Goal: Task Accomplishment & Management: Use online tool/utility

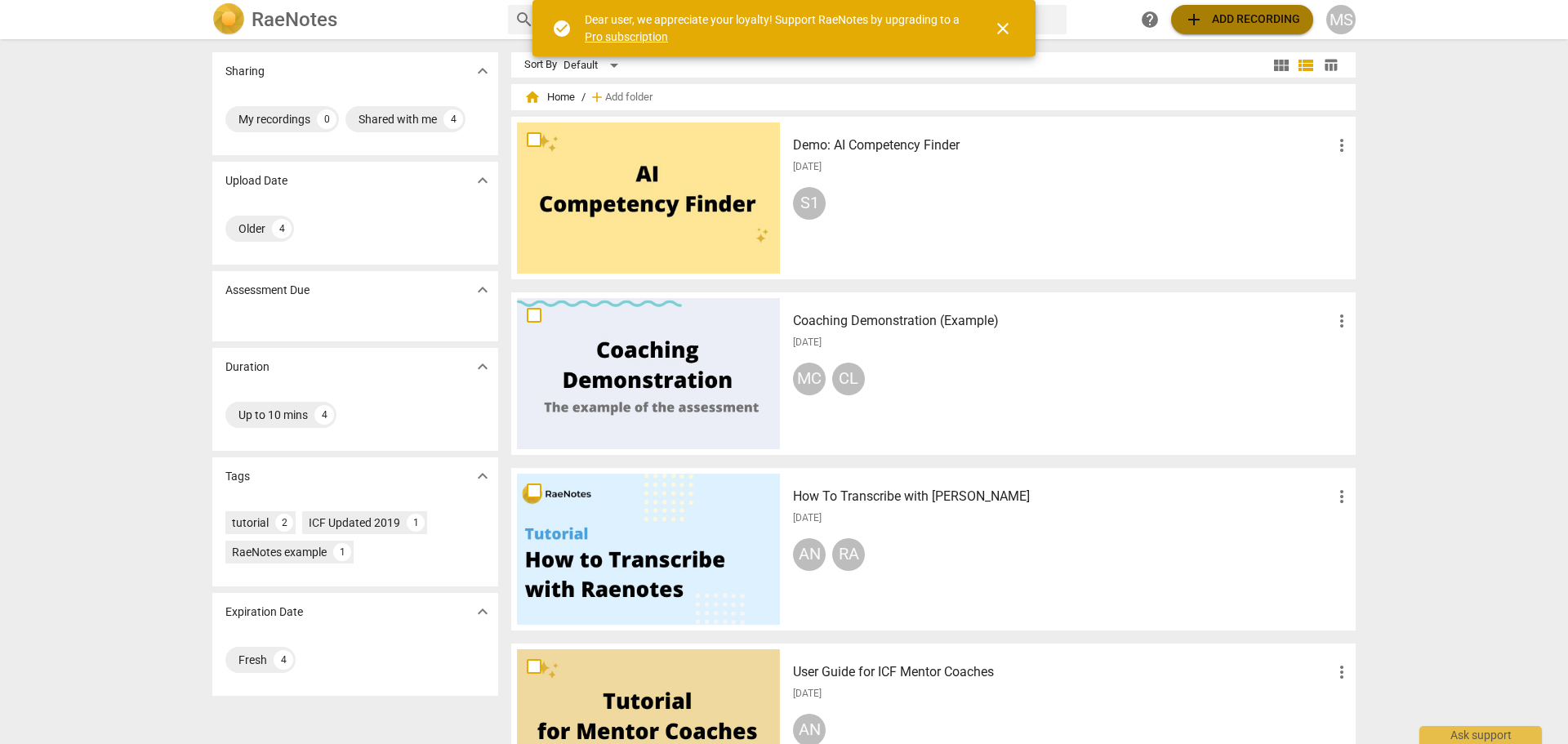
click at [1227, 14] on span "add Add recording" at bounding box center [1241, 19] width 116 height 20
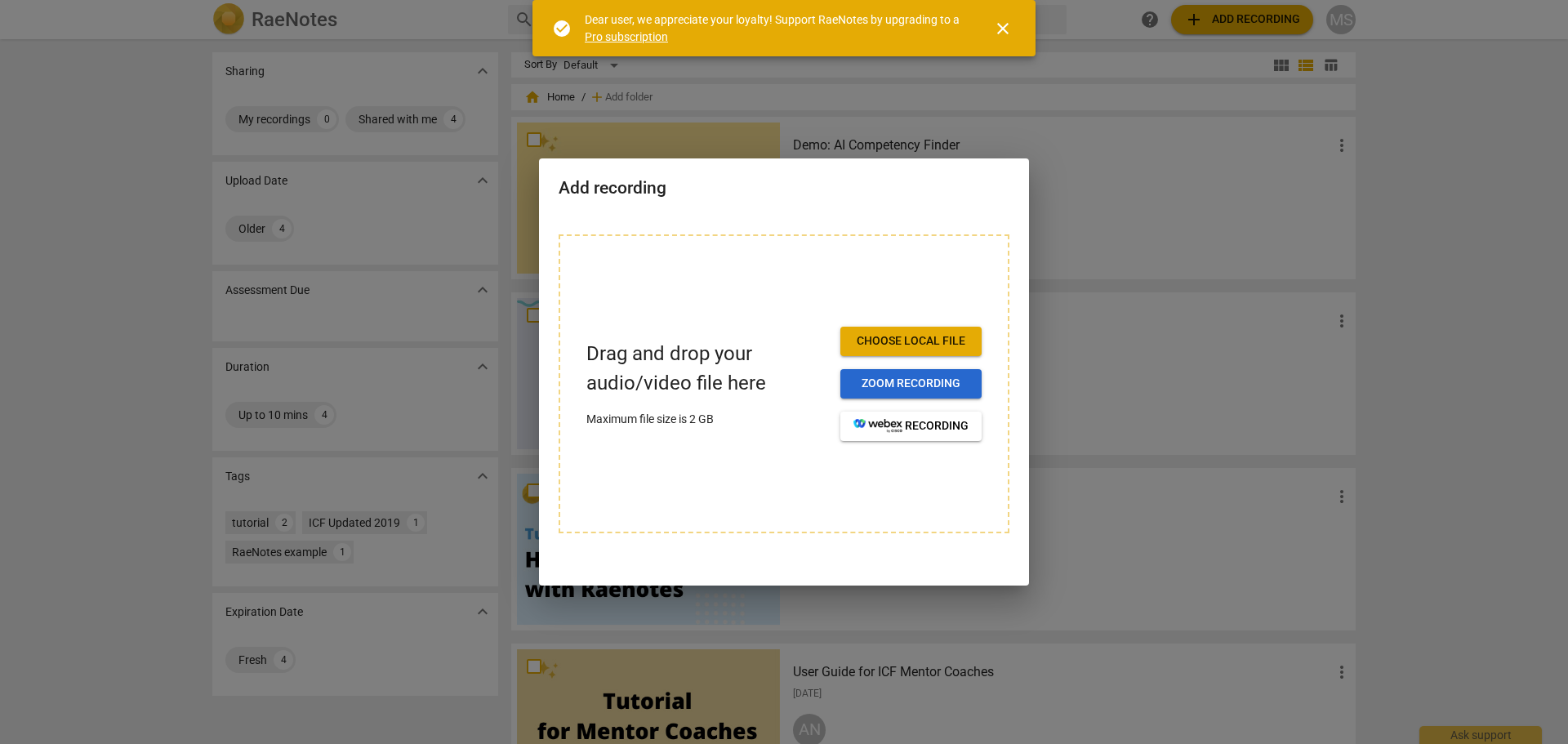
click at [910, 383] on span "Zoom recording" at bounding box center [911, 384] width 116 height 16
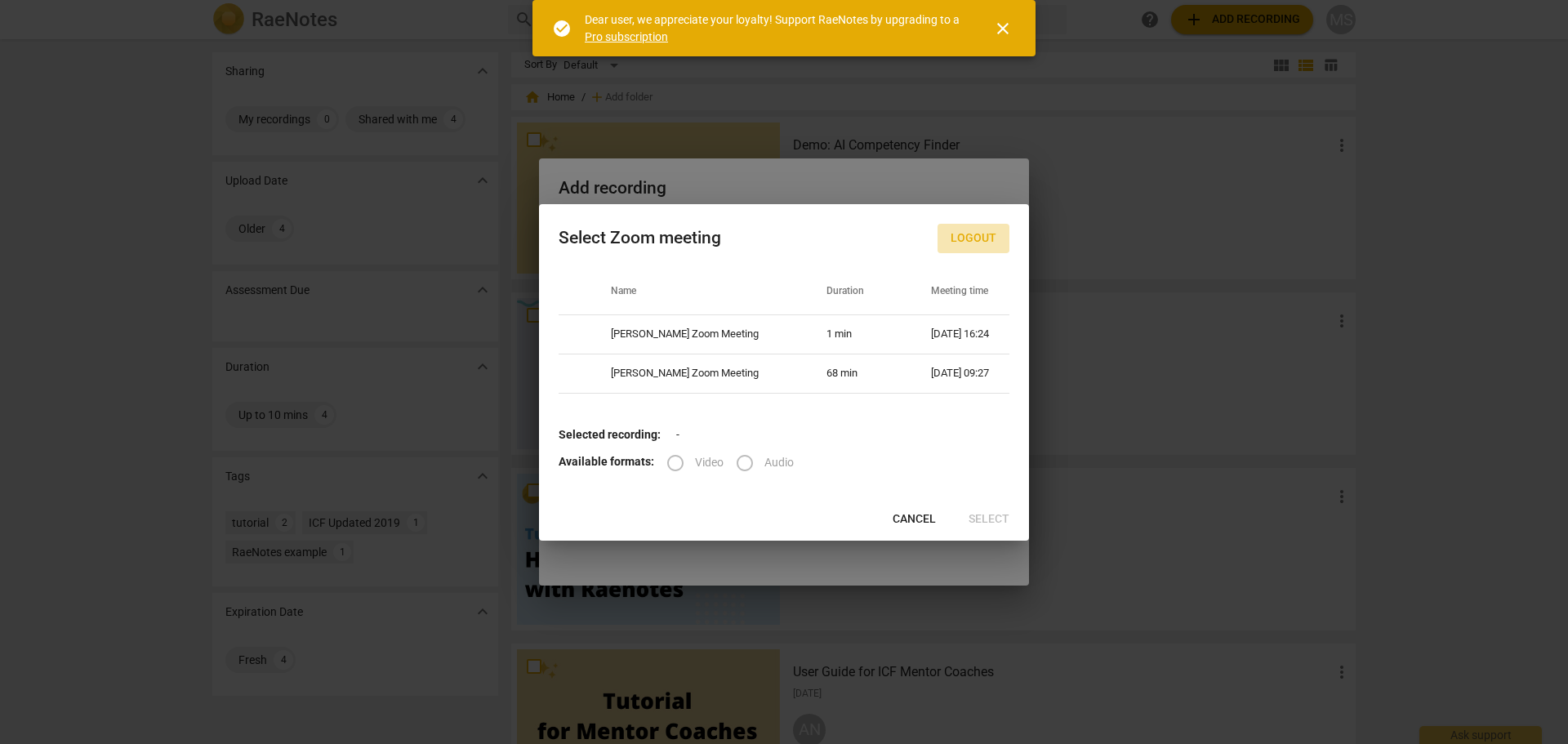
click at [977, 236] on span "Logout" at bounding box center [973, 238] width 45 height 16
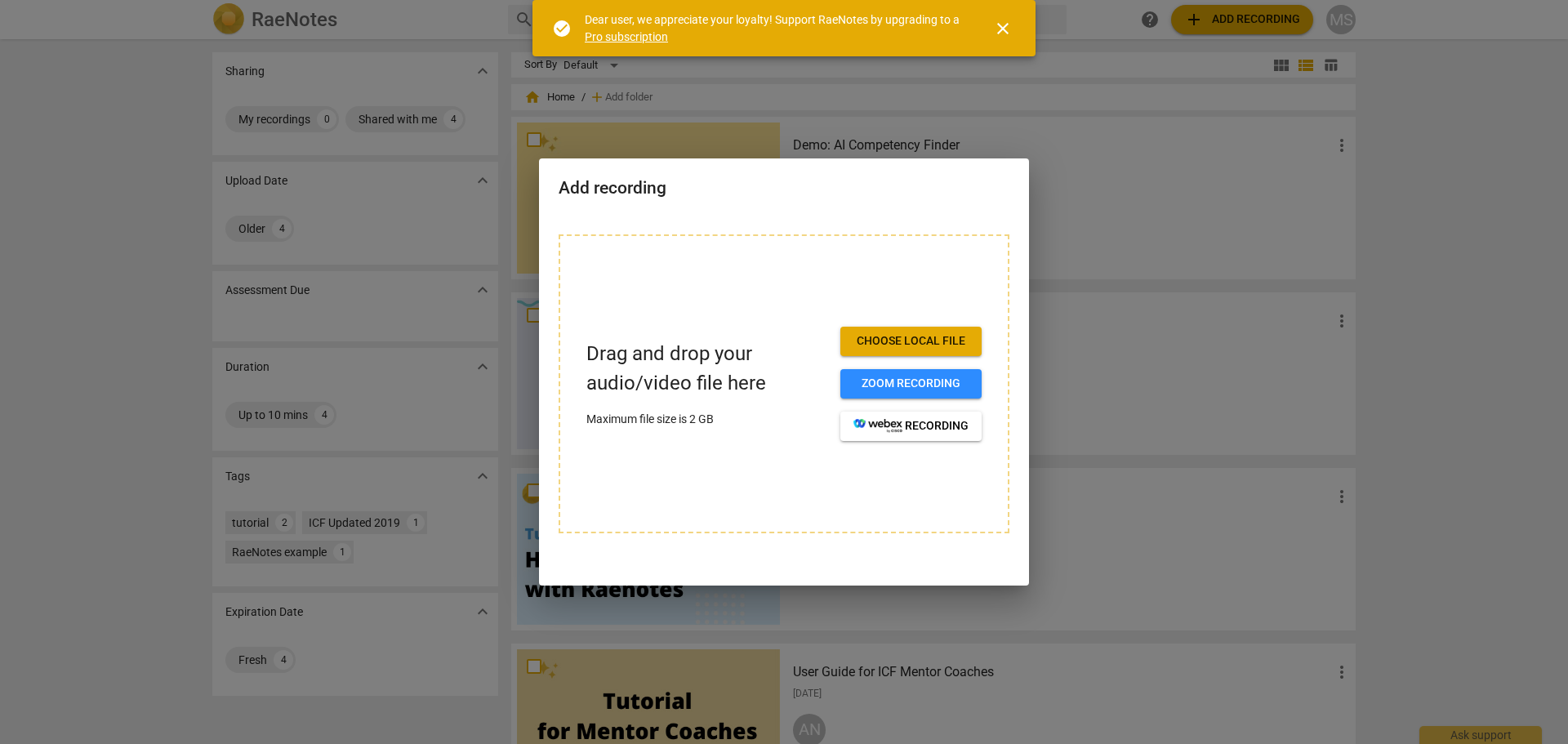
click at [1506, 252] on div at bounding box center [784, 372] width 1568 height 744
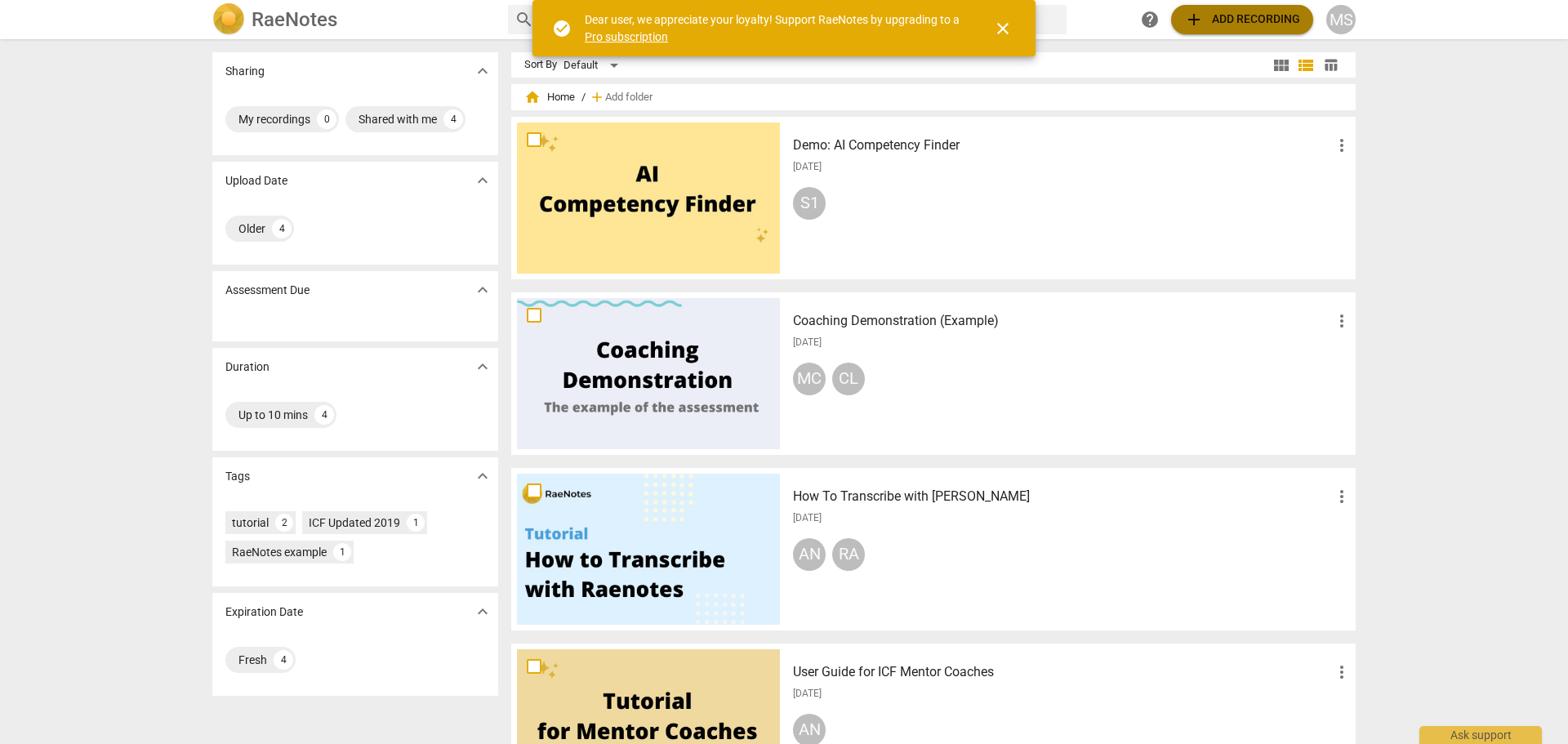
click at [1238, 21] on span "add Add recording" at bounding box center [1241, 19] width 116 height 20
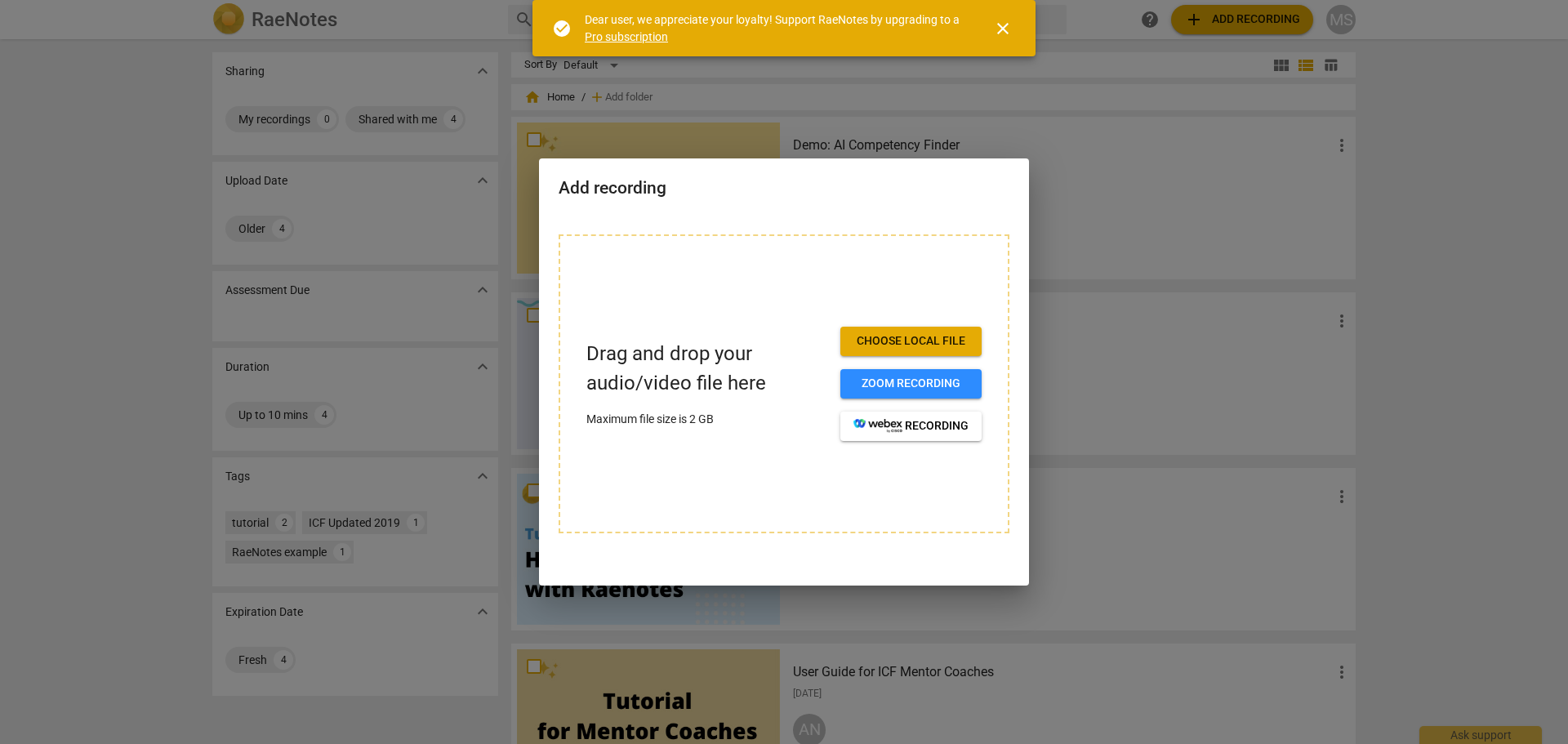
click at [933, 343] on span "Choose local file" at bounding box center [911, 341] width 116 height 16
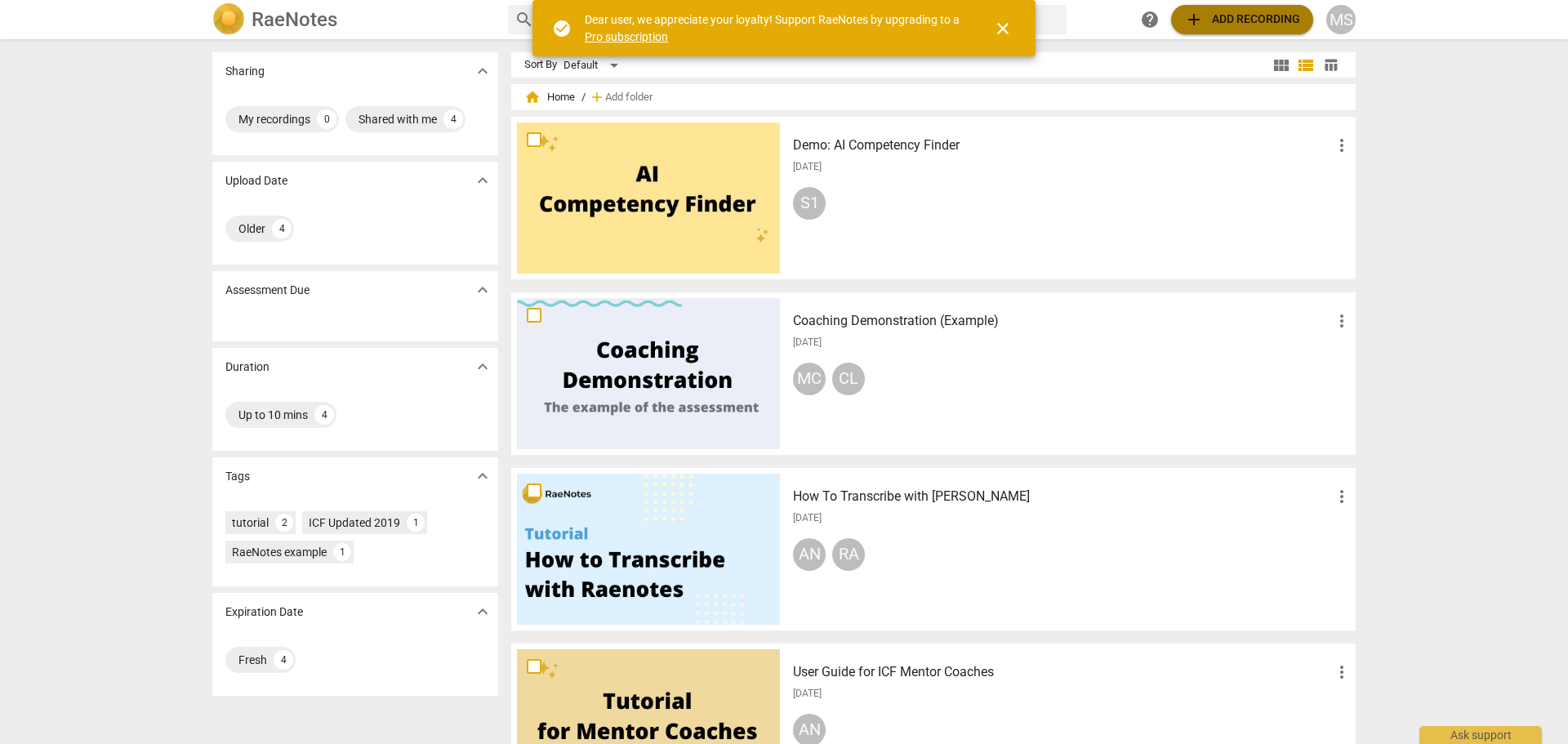
click at [1211, 14] on span "add Add recording" at bounding box center [1241, 19] width 116 height 20
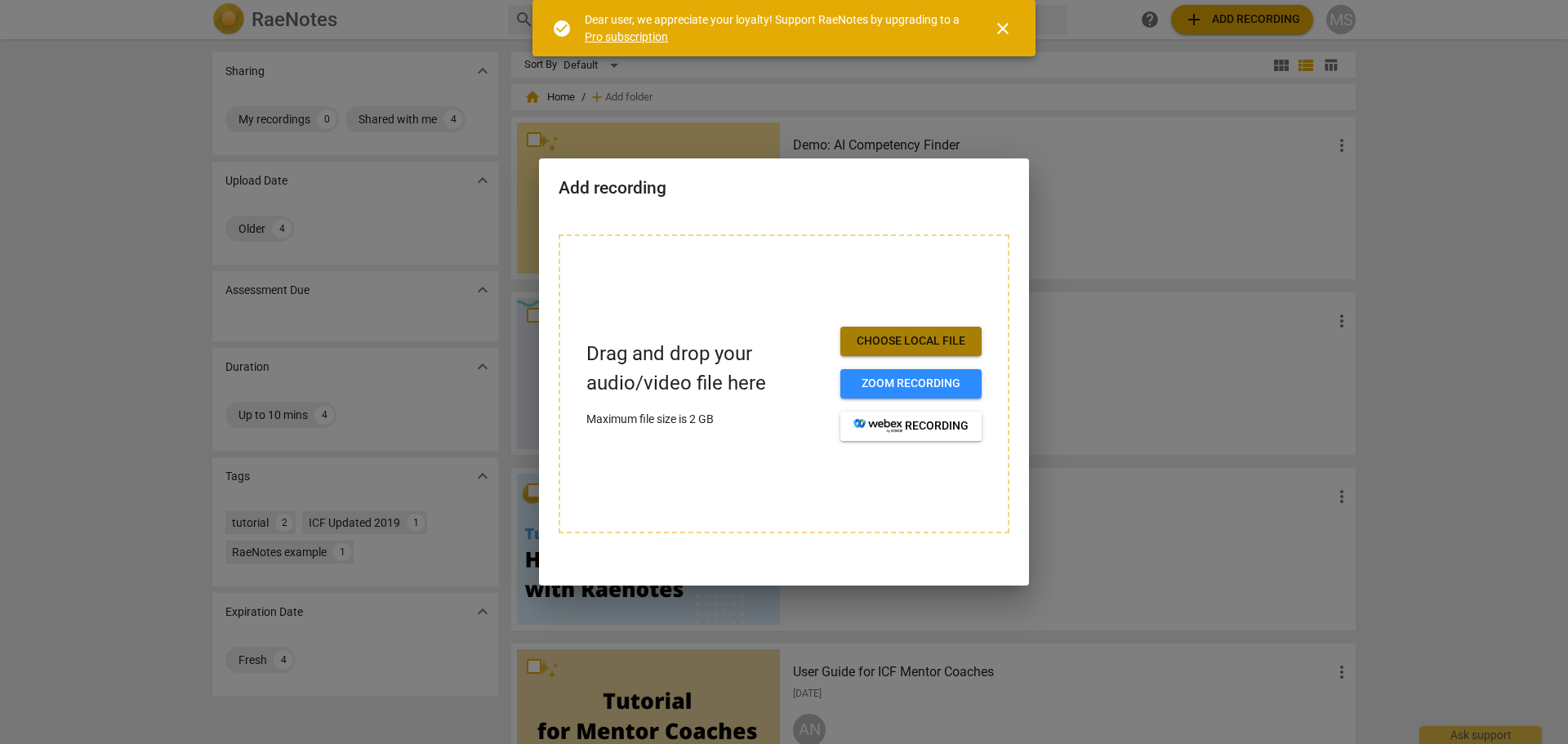
click at [917, 336] on span "Choose local file" at bounding box center [911, 341] width 116 height 16
click at [903, 333] on span "Choose local file" at bounding box center [911, 341] width 116 height 16
click at [858, 382] on span "Zoom recording" at bounding box center [911, 384] width 116 height 16
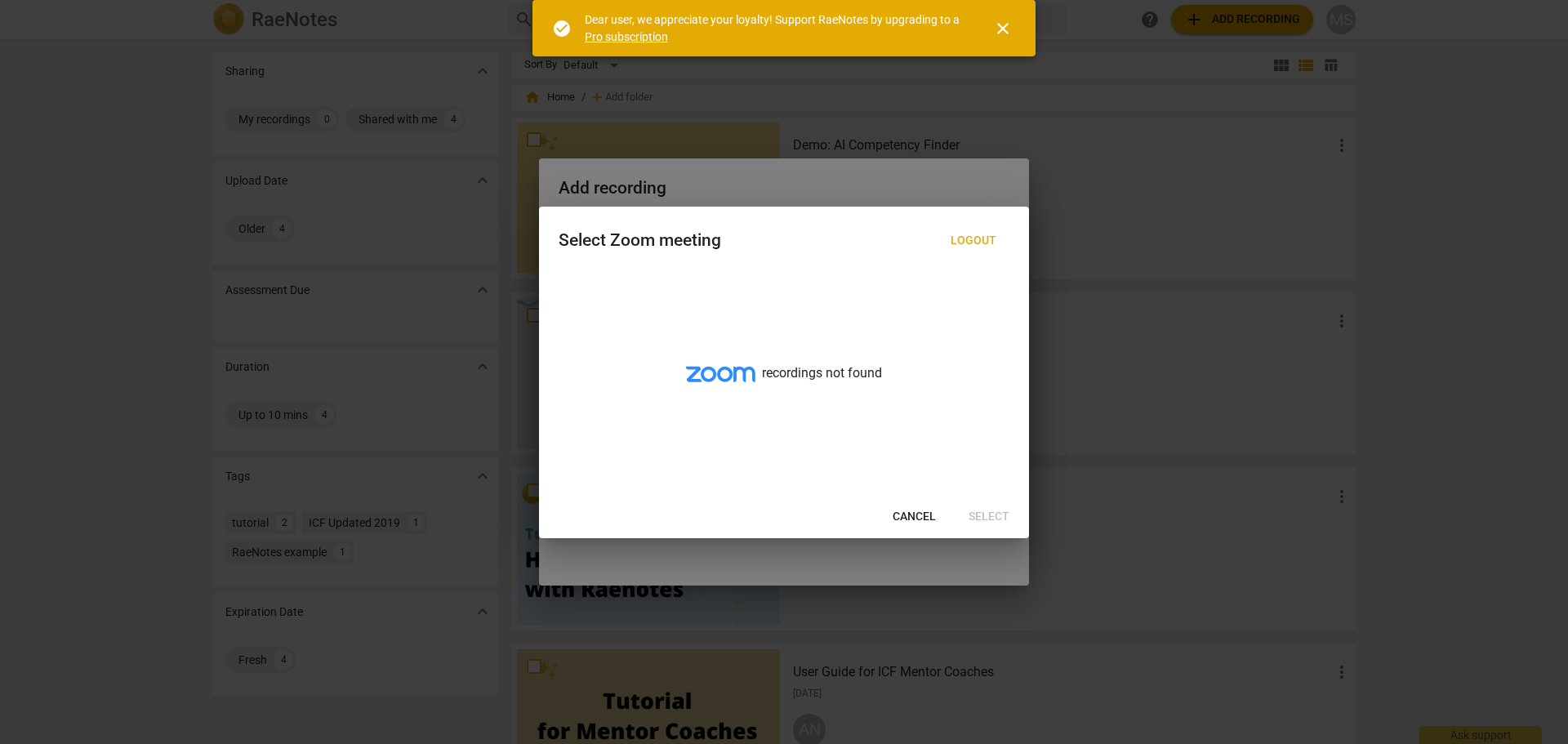
click at [909, 513] on span "Cancel" at bounding box center [914, 516] width 44 height 16
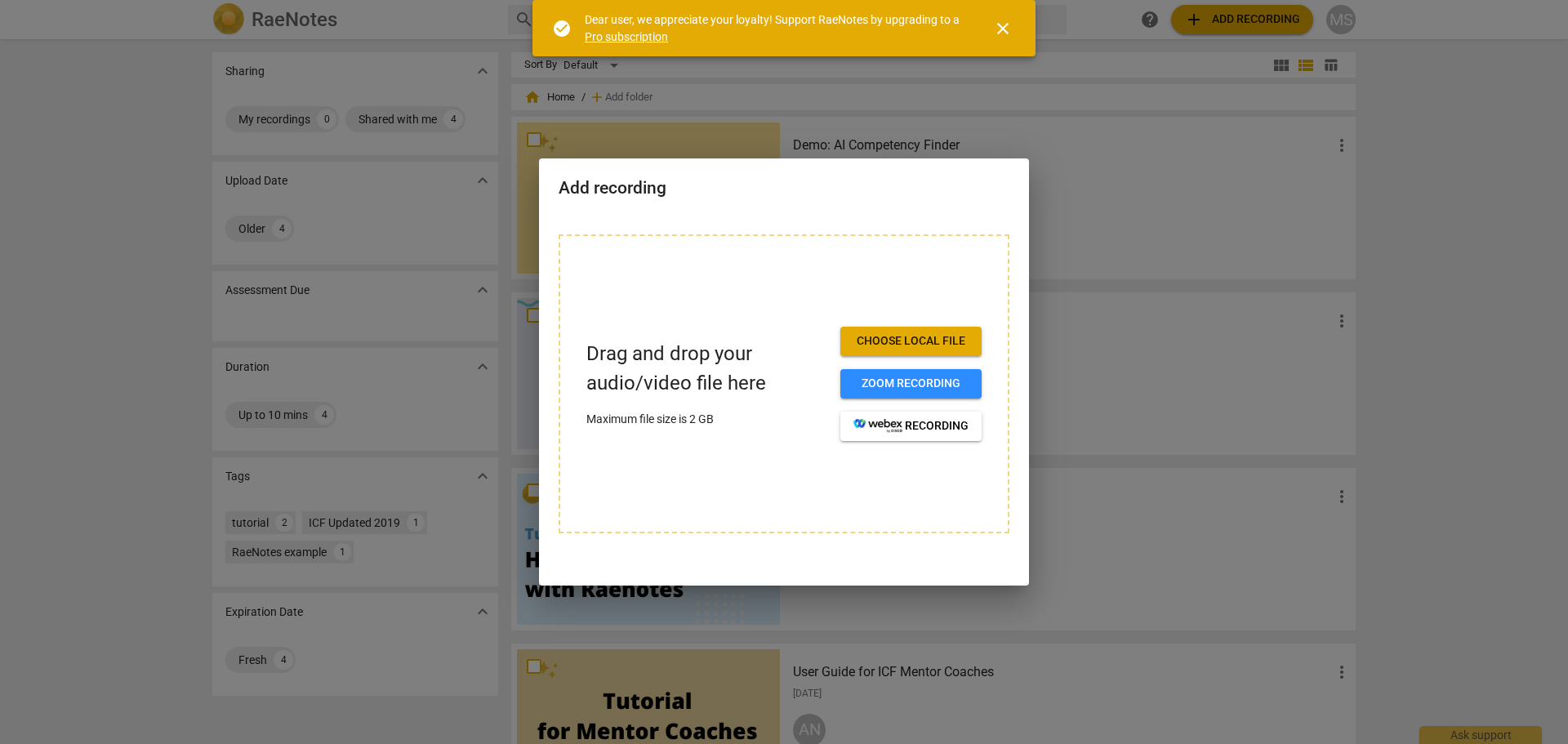
click at [1501, 215] on div at bounding box center [784, 372] width 1568 height 744
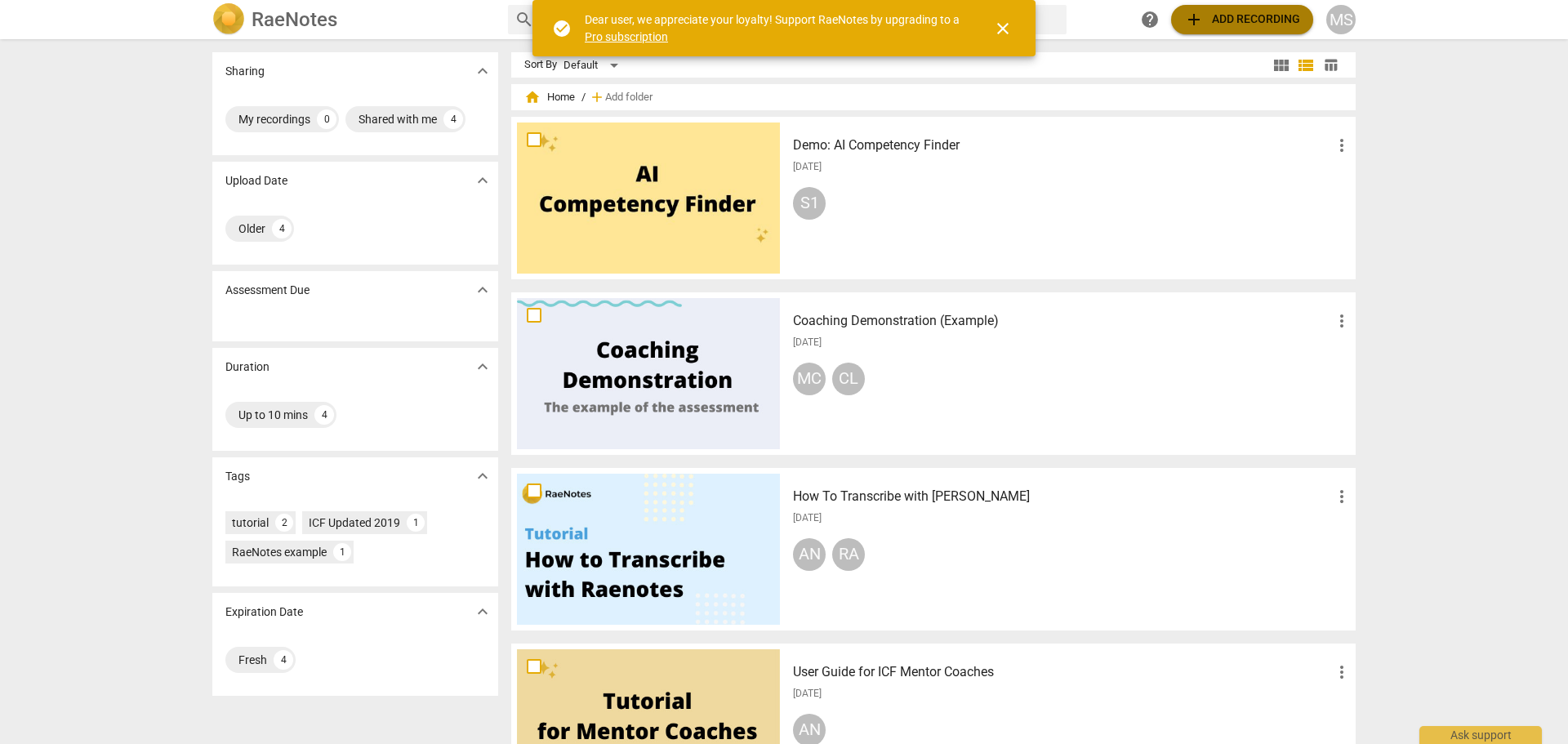
click at [1228, 27] on span "add Add recording" at bounding box center [1241, 19] width 116 height 20
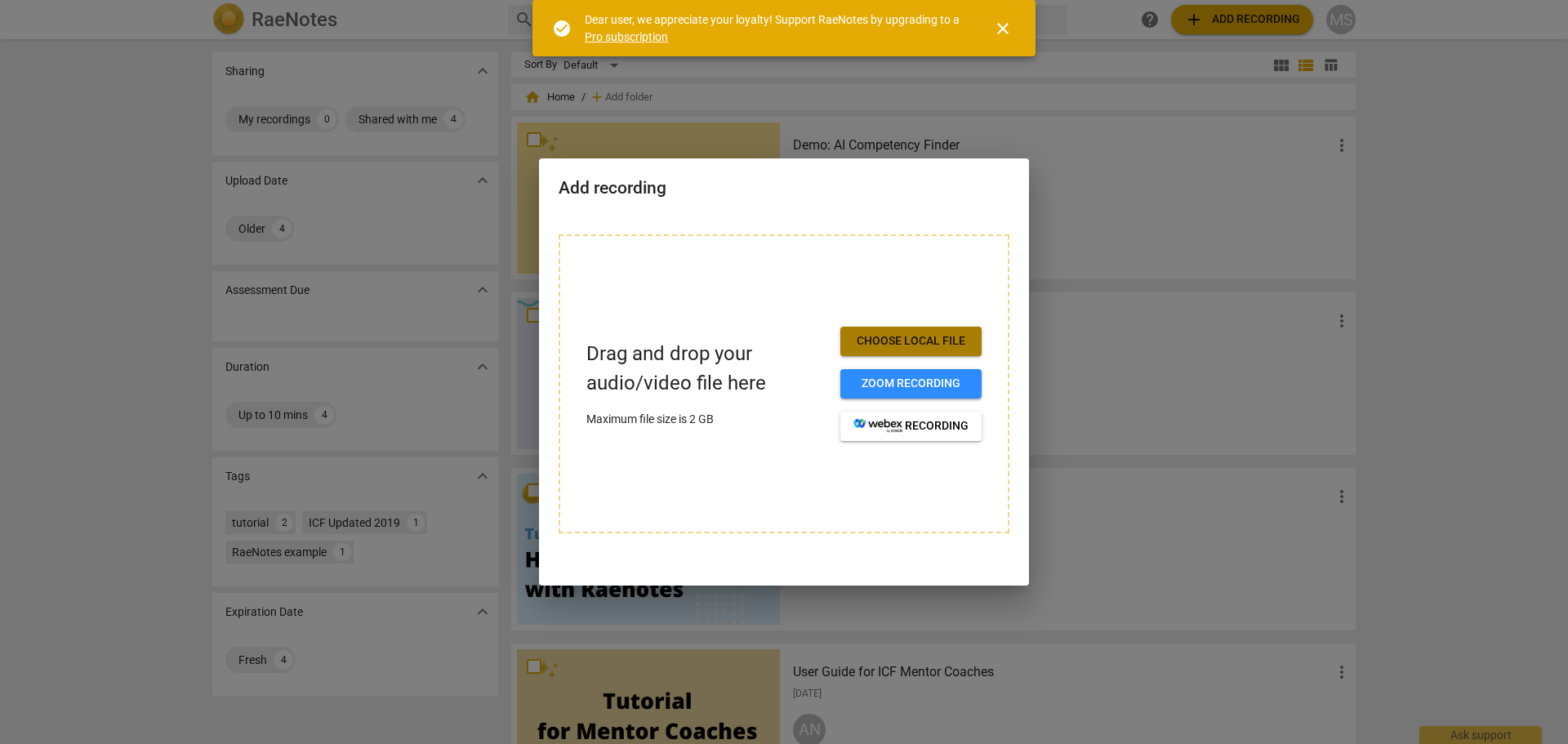
click at [909, 336] on span "Choose local file" at bounding box center [911, 341] width 116 height 16
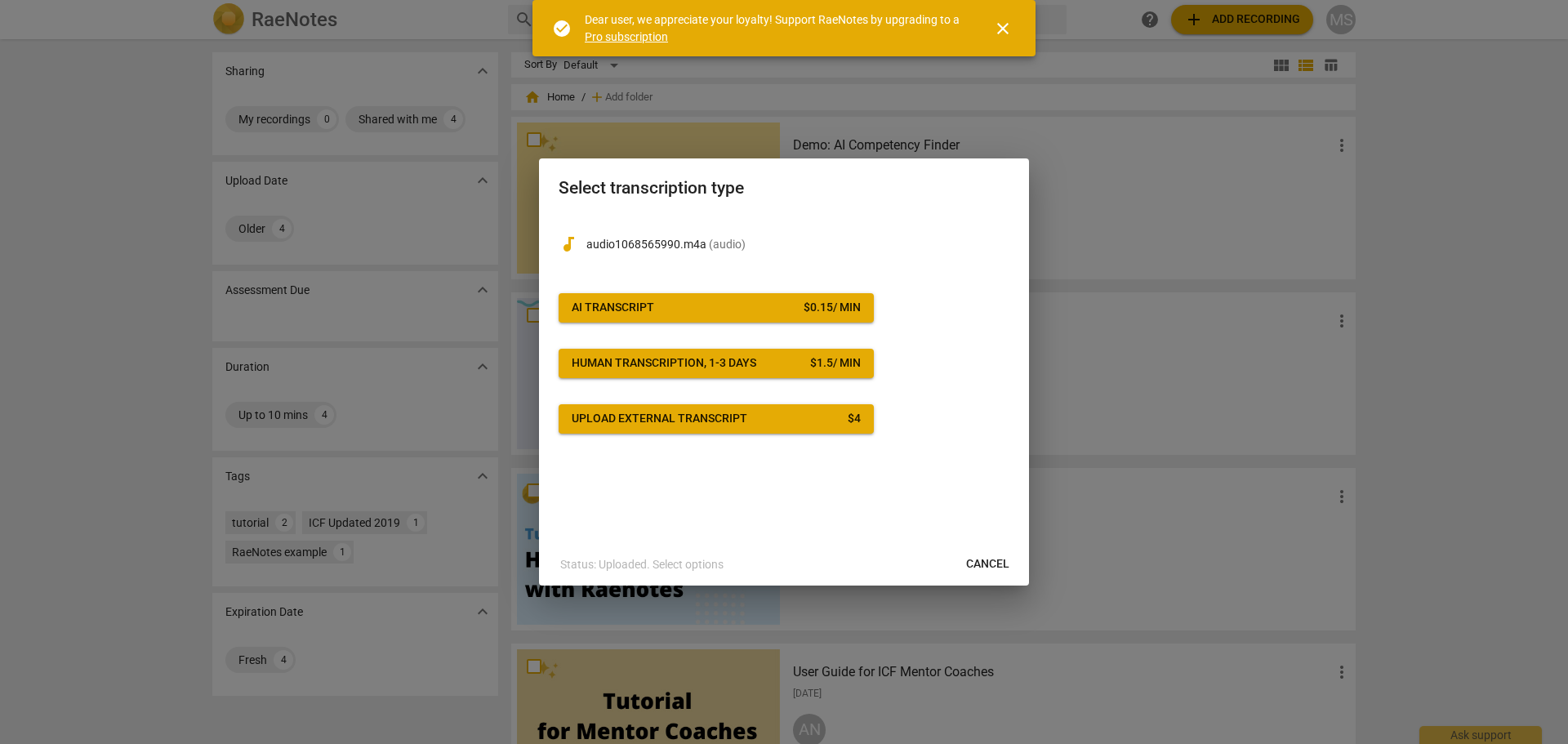
click at [597, 300] on div "AI Transcript" at bounding box center [613, 307] width 82 height 16
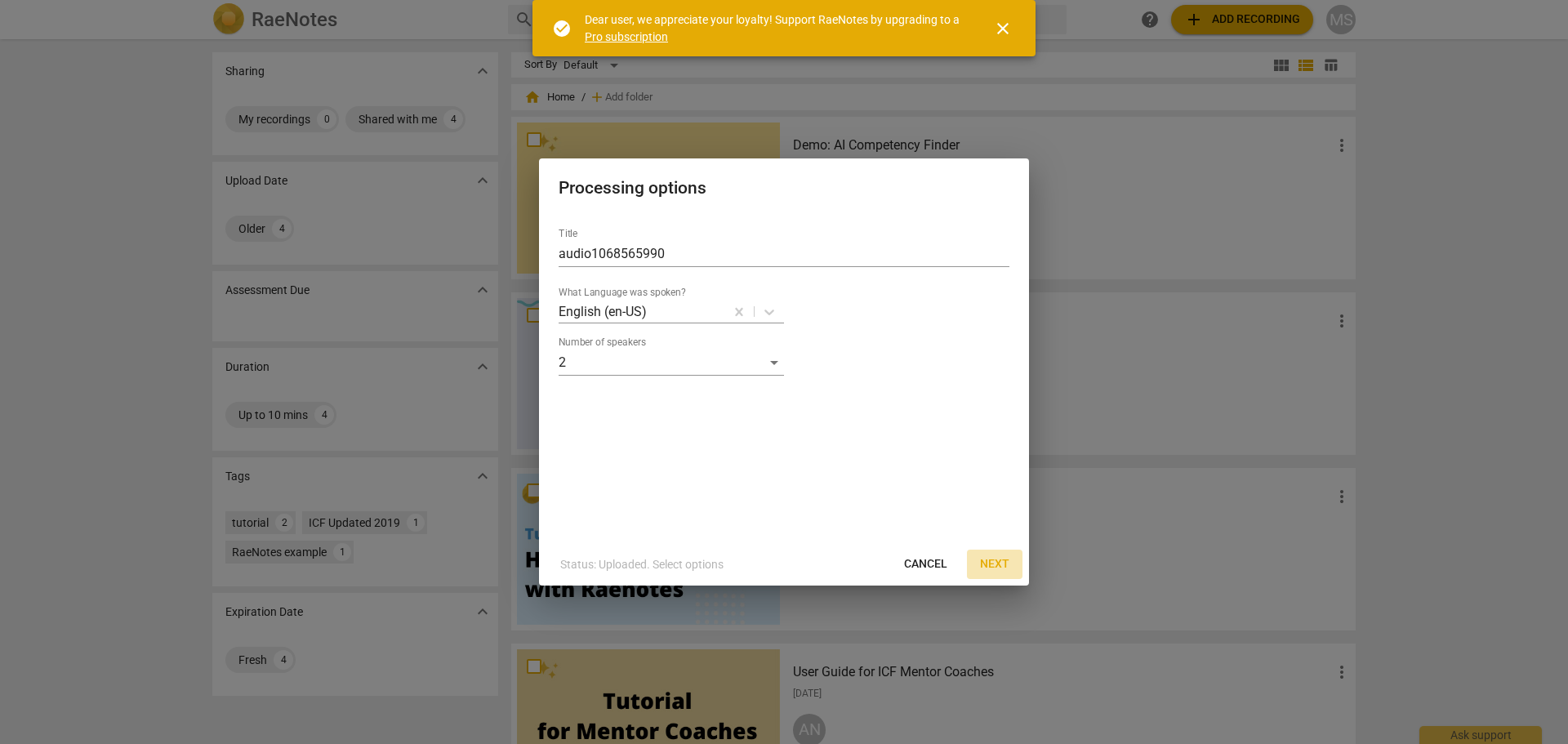
click at [1001, 564] on span "Next" at bounding box center [995, 564] width 29 height 16
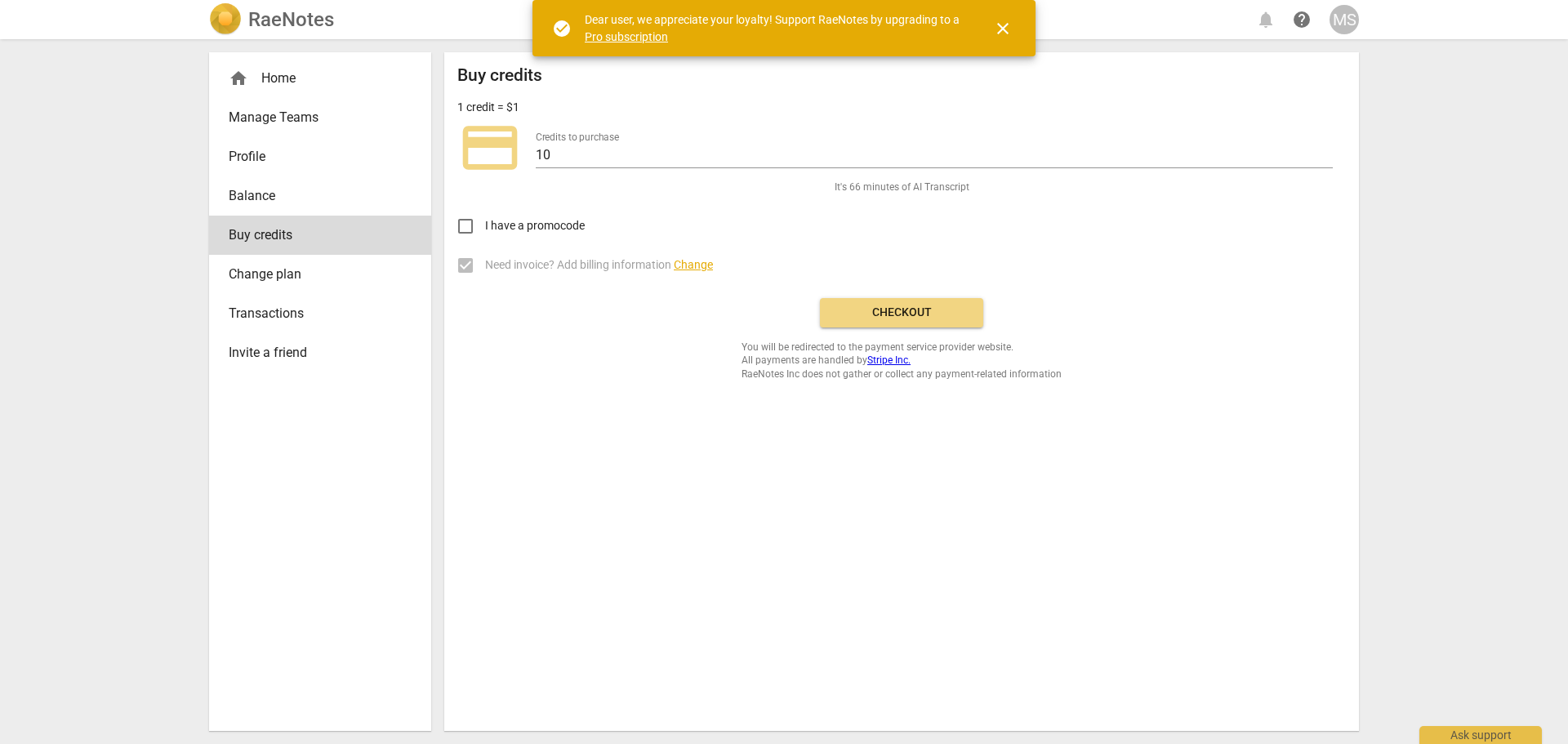
click at [900, 317] on span "Checkout" at bounding box center [901, 312] width 137 height 16
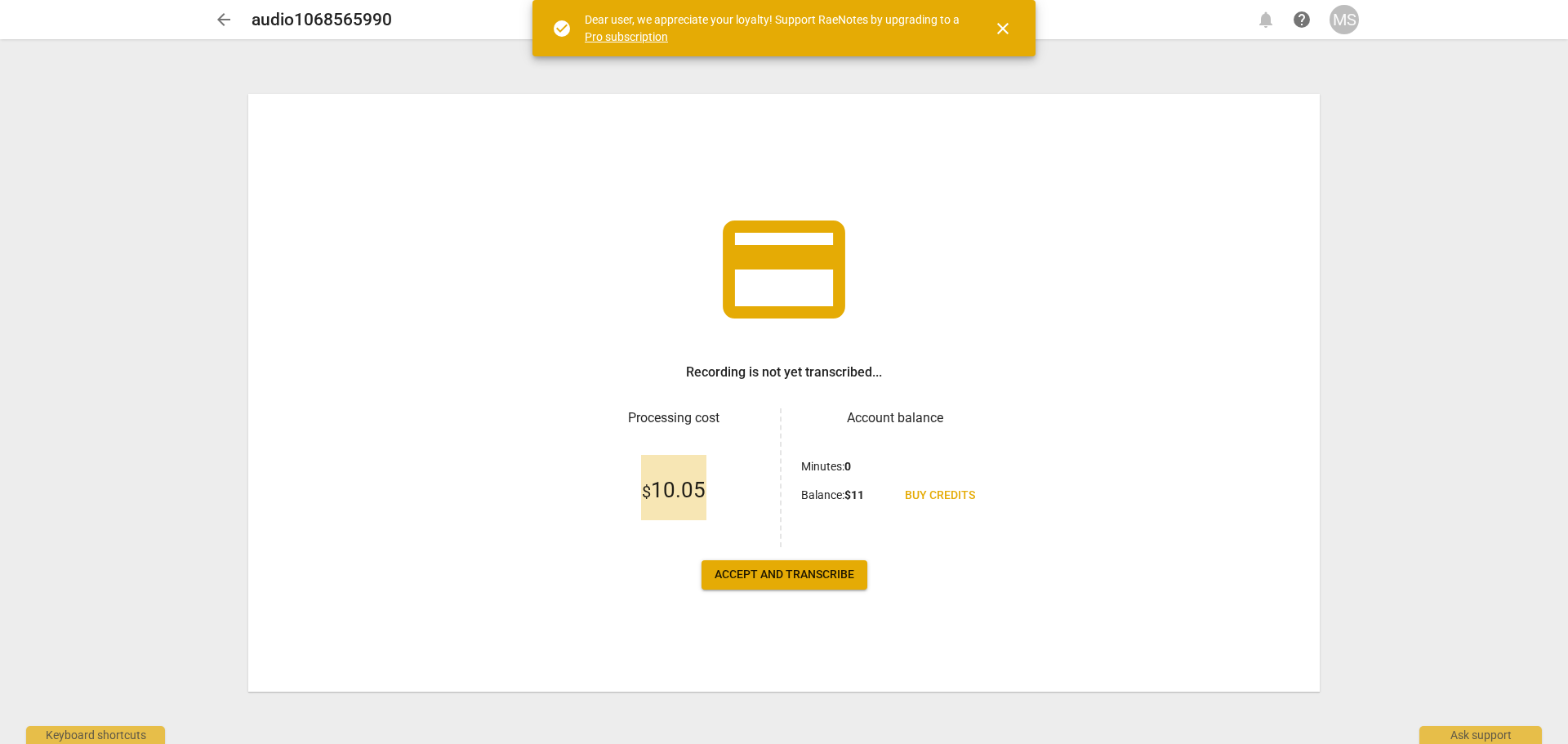
click at [944, 490] on span "Buy credits" at bounding box center [940, 496] width 70 height 16
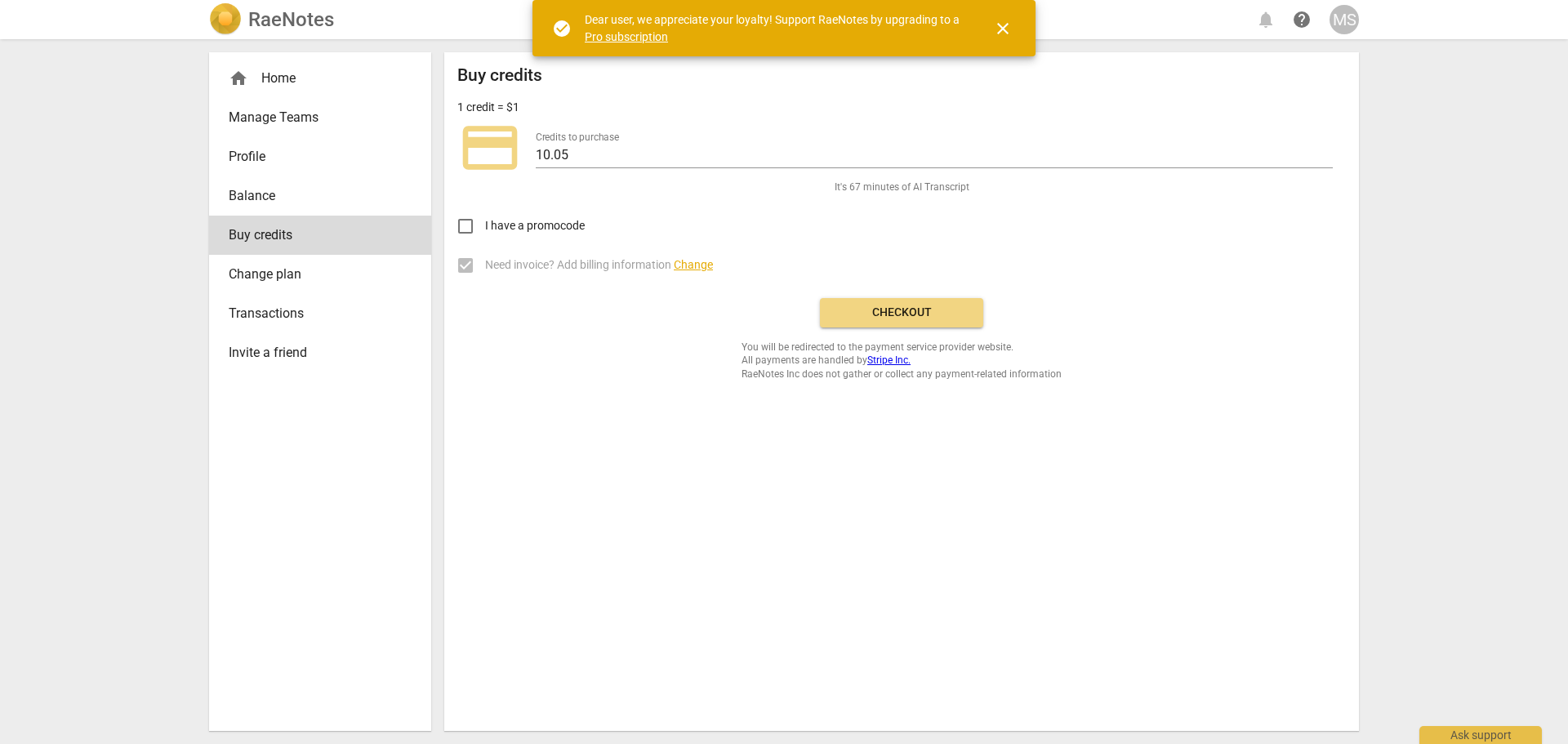
click at [689, 265] on span "Change" at bounding box center [693, 265] width 39 height 13
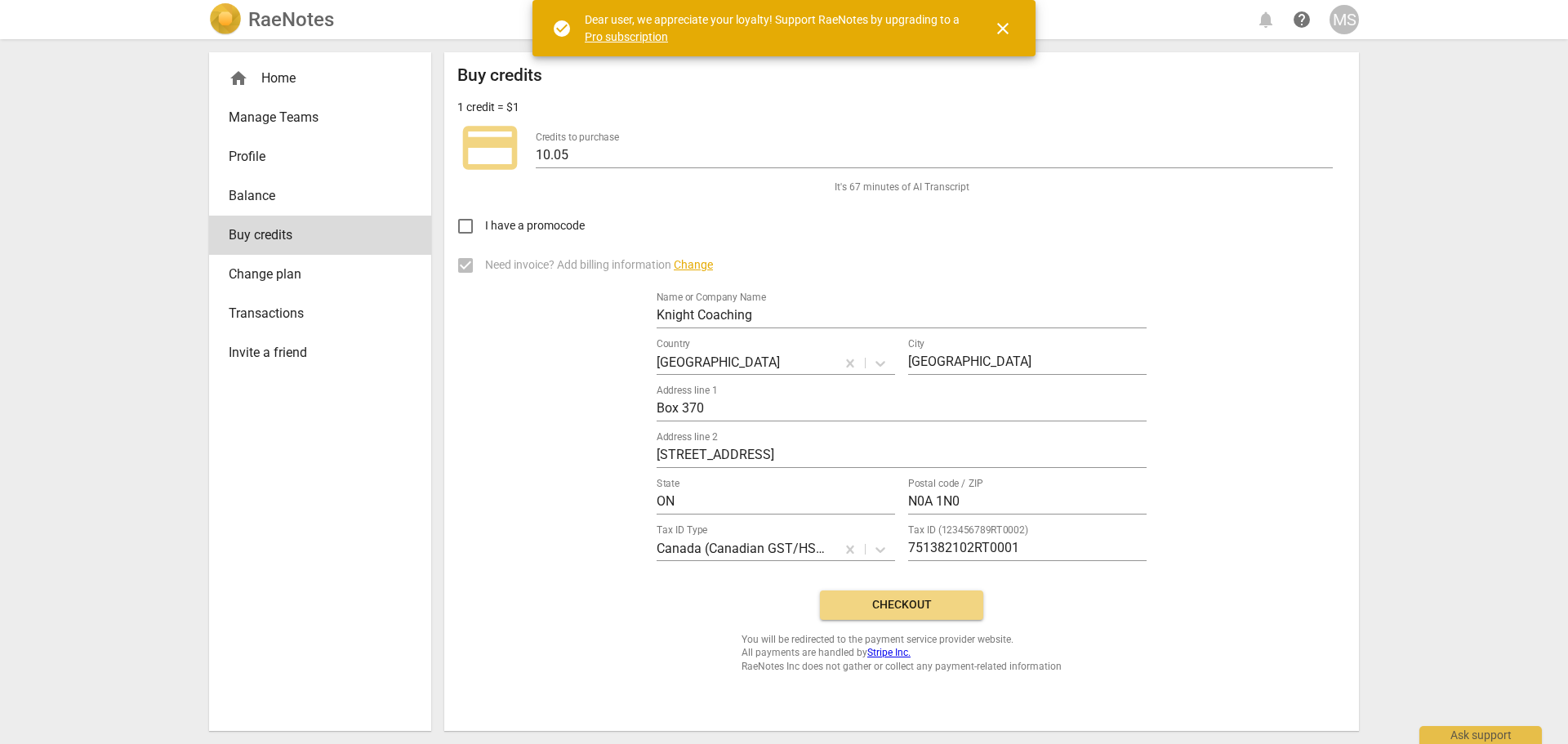
click at [520, 406] on div "Need invoice? Add billing information Change Name or Company Name Knight Coachi…" at bounding box center [901, 411] width 888 height 331
click at [905, 597] on span "Checkout" at bounding box center [901, 604] width 137 height 16
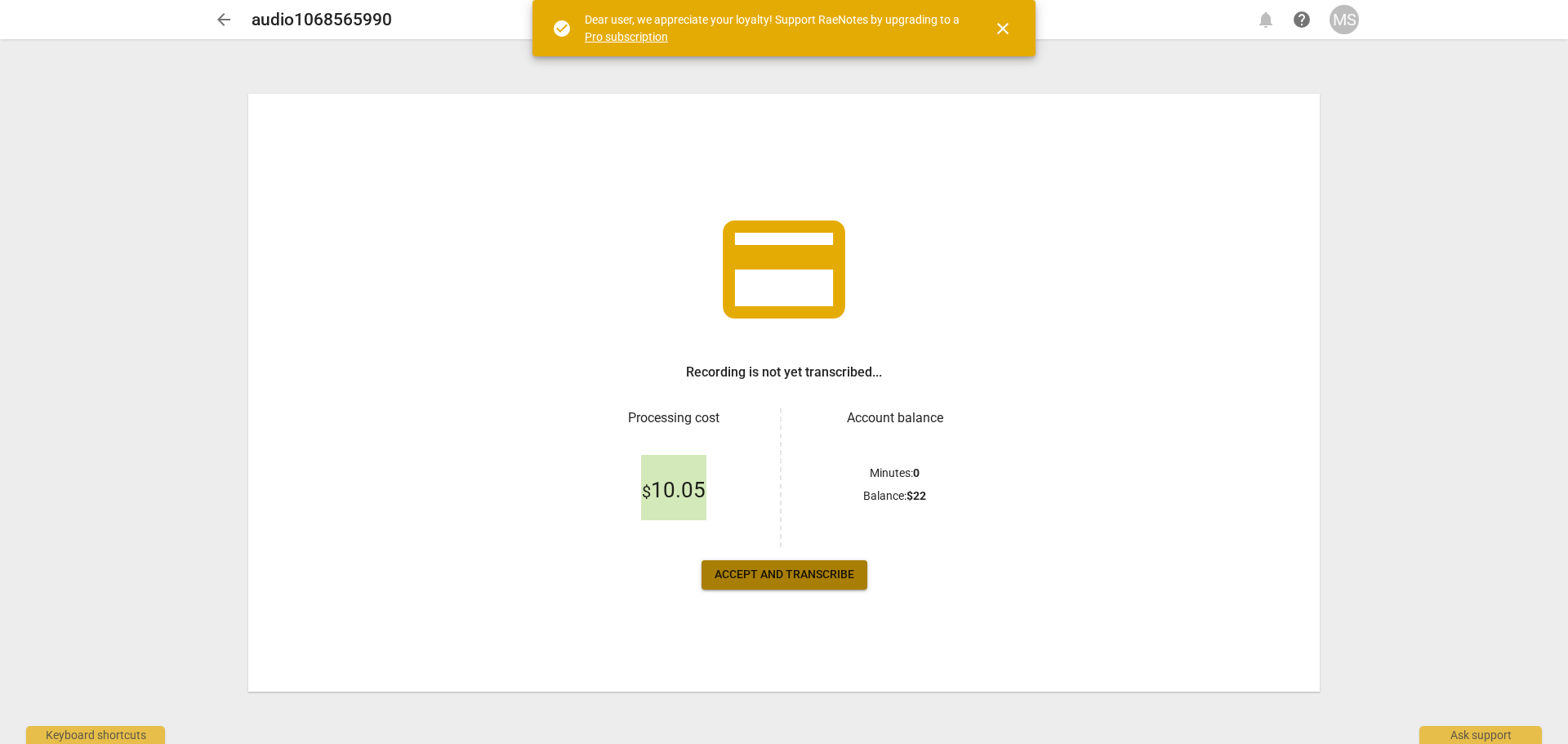
click at [795, 576] on span "Accept and transcribe" at bounding box center [784, 574] width 140 height 16
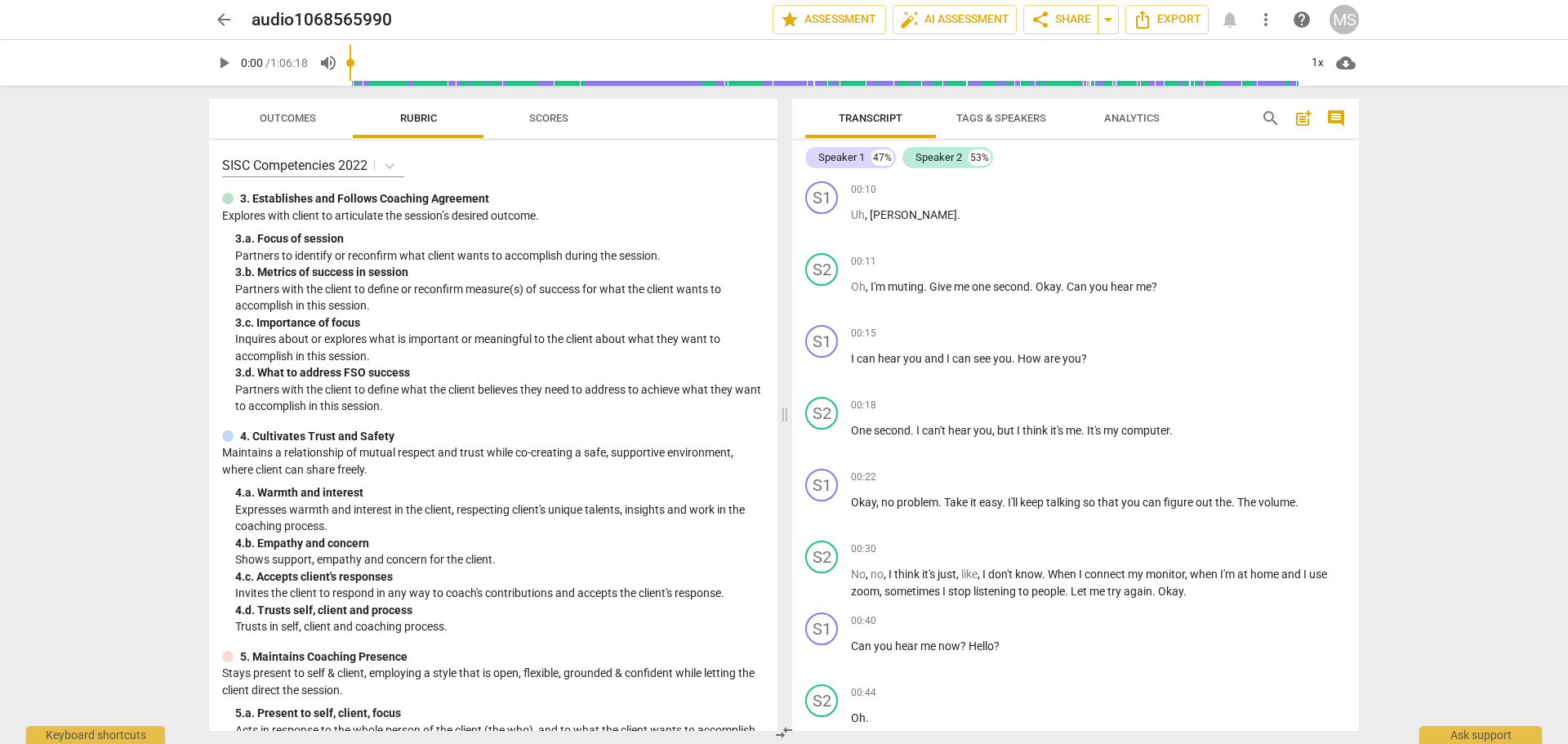
click at [1512, 345] on div "arrow_back audio1068565990 edit star Assessment auto_fix_high AI Assessment sha…" at bounding box center [784, 372] width 1568 height 744
click at [226, 62] on span "play_arrow" at bounding box center [223, 62] width 20 height 20
type input "2"
click at [336, 62] on span "volume_up" at bounding box center [328, 62] width 20 height 20
type input "0"
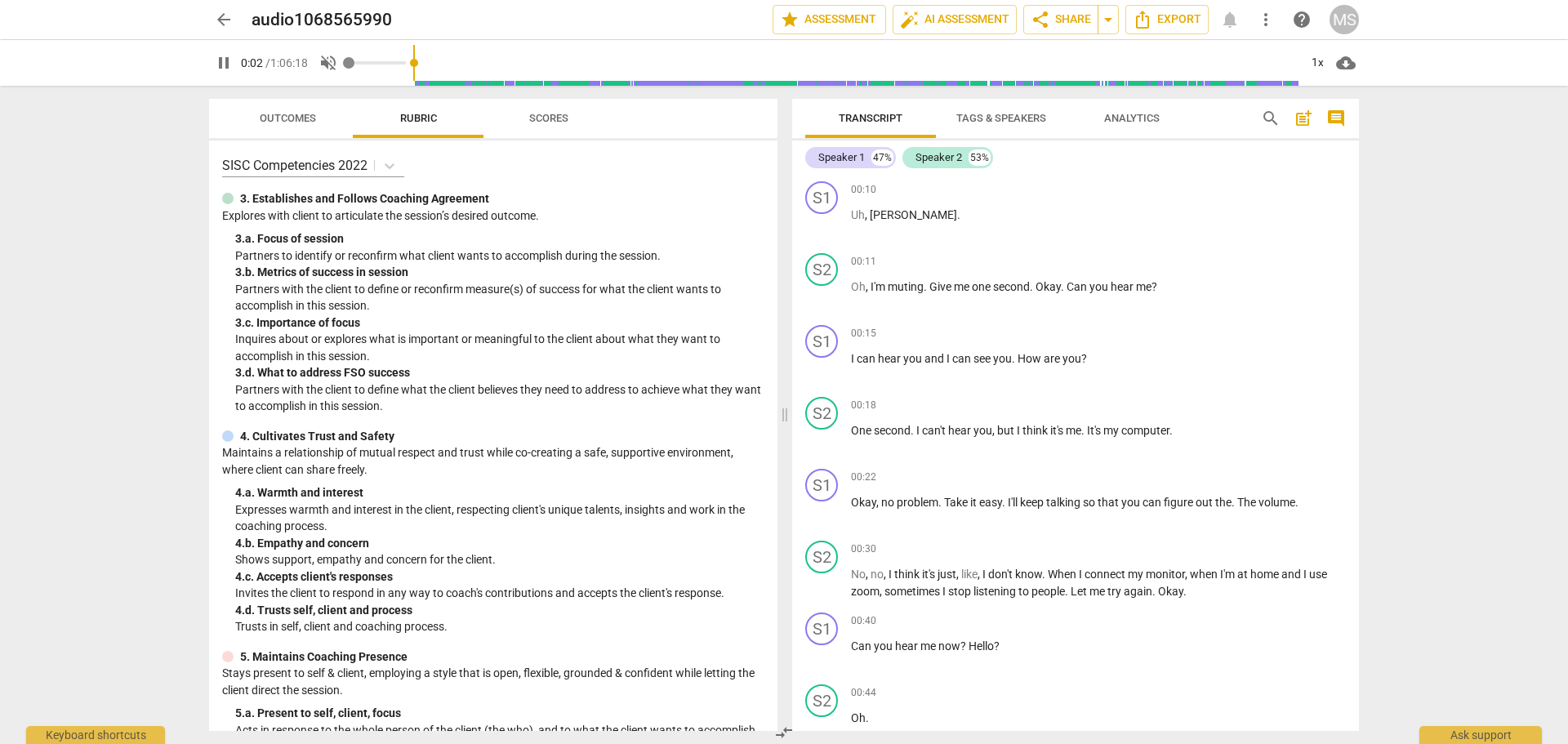
type input "3"
click at [335, 62] on span "volume_off" at bounding box center [328, 62] width 20 height 20
type input "1"
click at [292, 116] on span "Outcomes" at bounding box center [288, 118] width 56 height 12
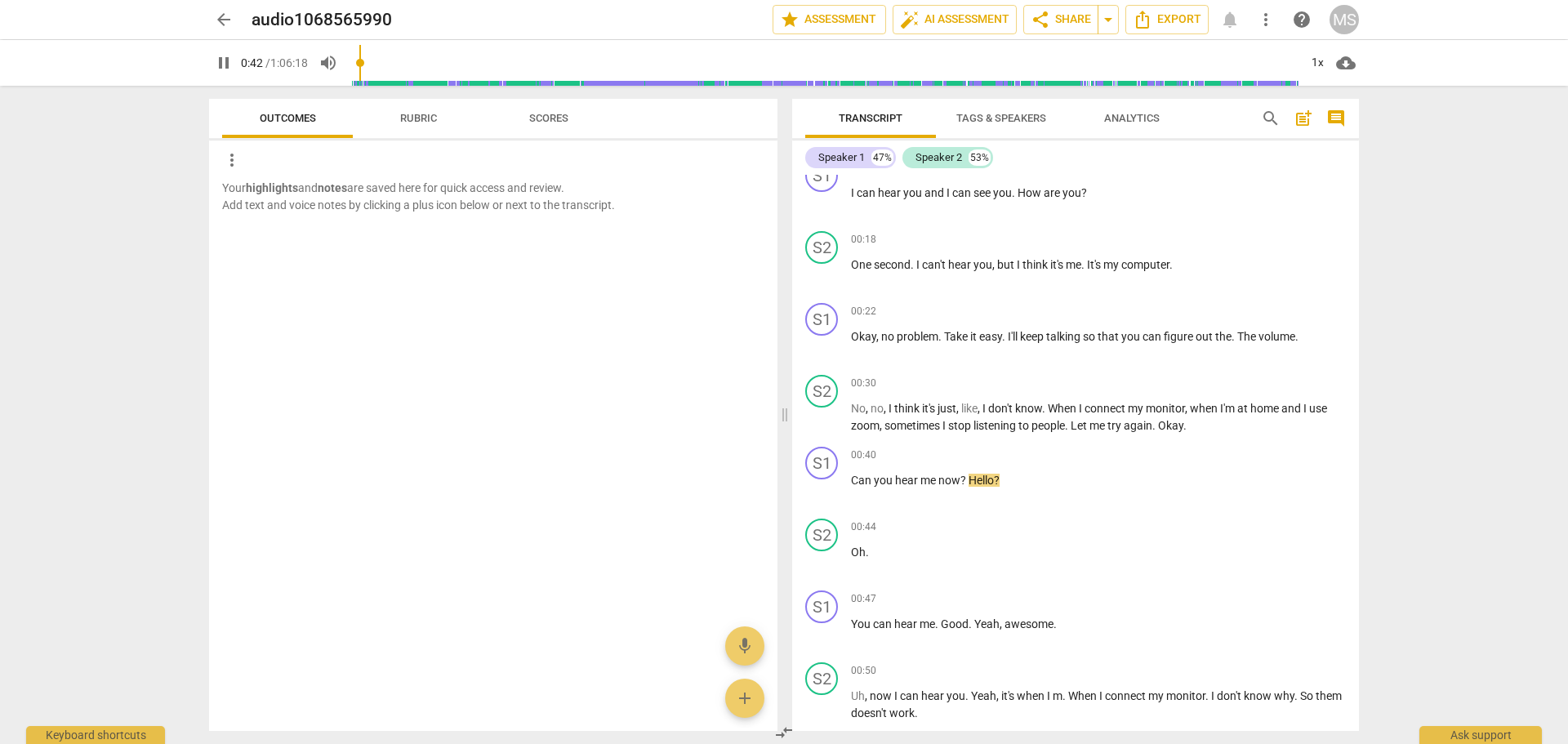
scroll to position [233, 0]
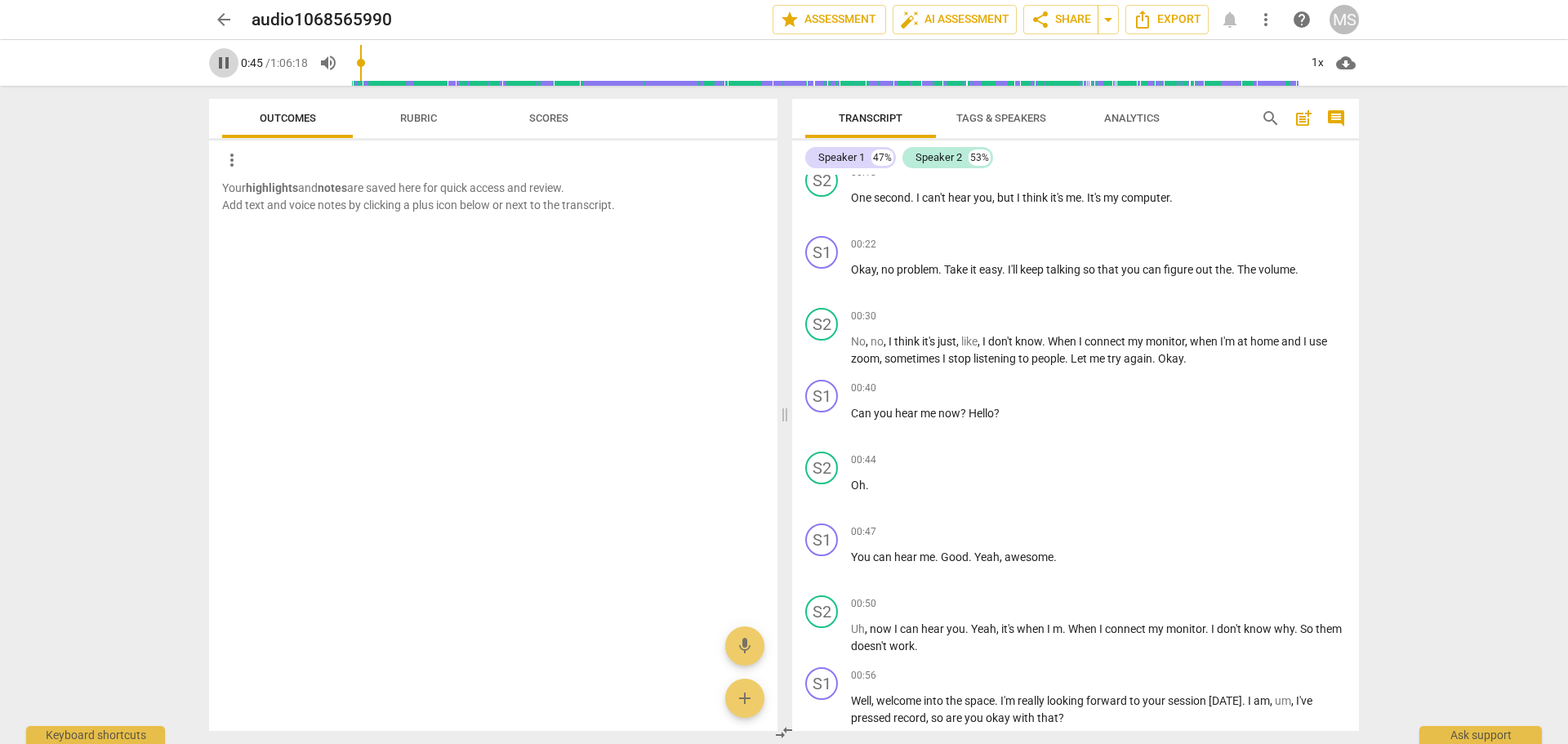
click at [224, 57] on span "pause" at bounding box center [223, 62] width 20 height 20
type input "46"
click at [419, 113] on span "Rubric" at bounding box center [419, 118] width 37 height 12
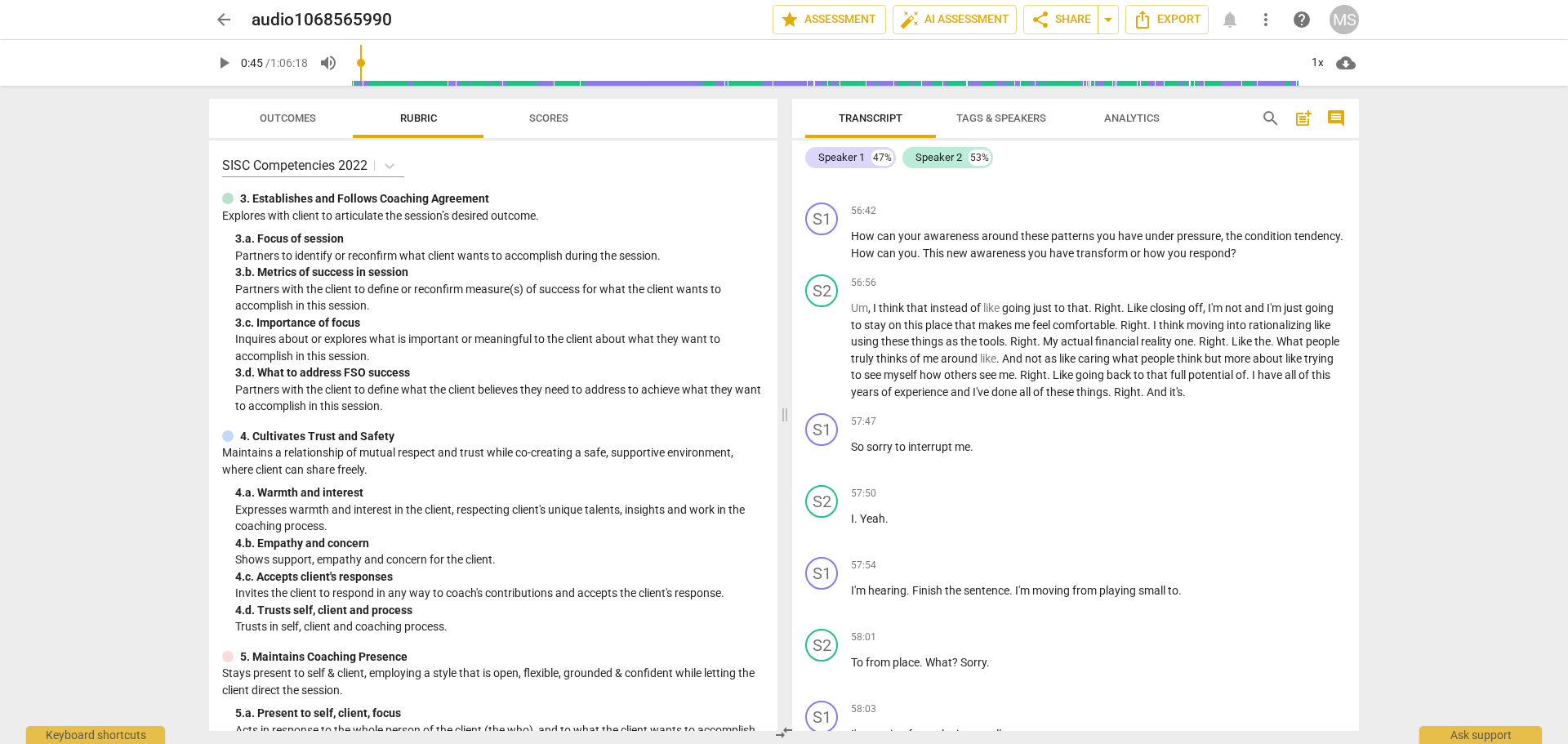
scroll to position [22043, 0]
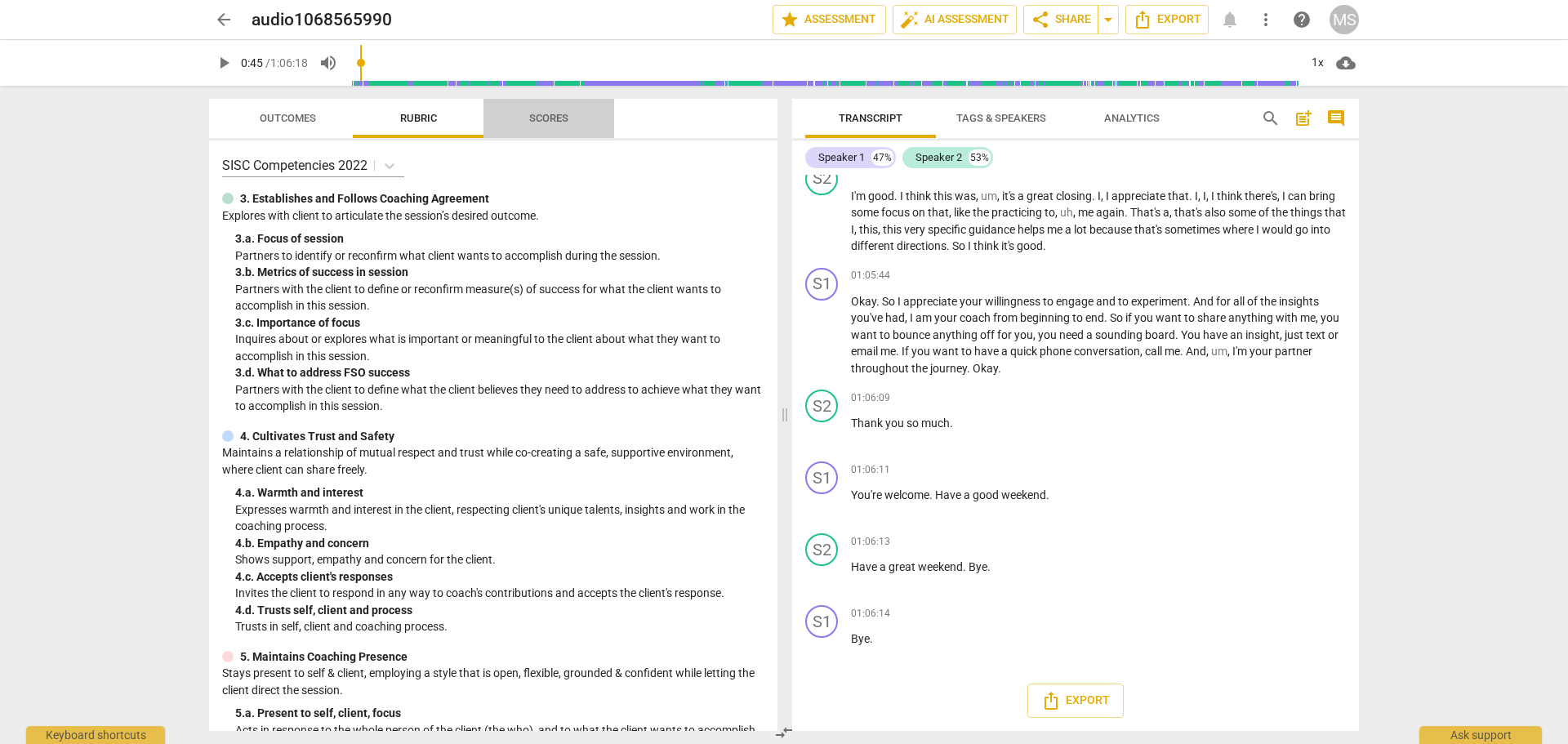
click at [553, 116] on span "Scores" at bounding box center [549, 118] width 39 height 12
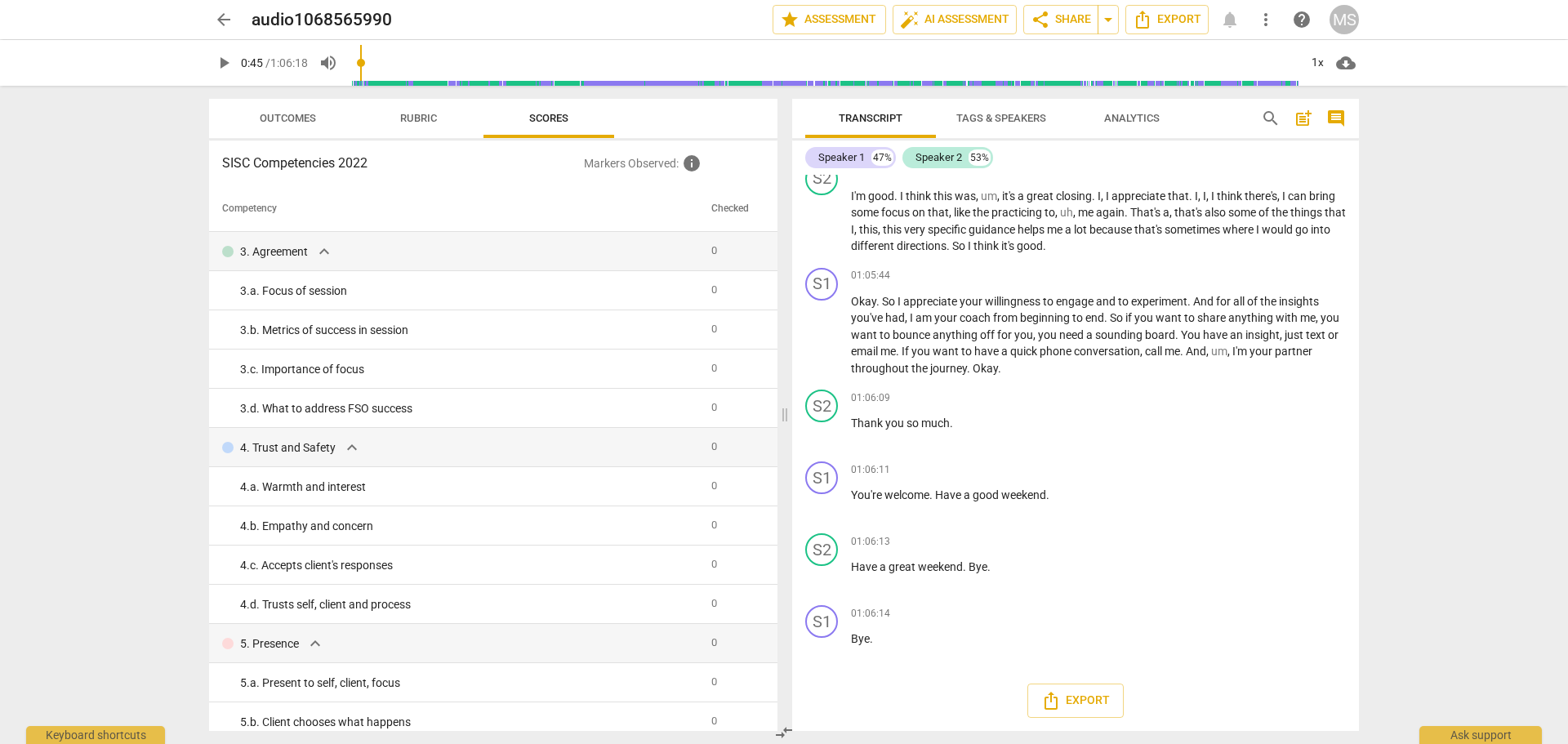
click at [74, 422] on div "arrow_back audio1068565990 edit star Assessment auto_fix_high AI Assessment sha…" at bounding box center [784, 372] width 1568 height 744
drag, startPoint x: 1082, startPoint y: 701, endPoint x: 1516, endPoint y: 545, distance: 461.2
click at [1542, 569] on div "arrow_back audio1068565990 edit star Assessment auto_fix_high AI Assessment sha…" at bounding box center [784, 372] width 1568 height 744
click at [817, 24] on span "star Assessment" at bounding box center [829, 19] width 98 height 20
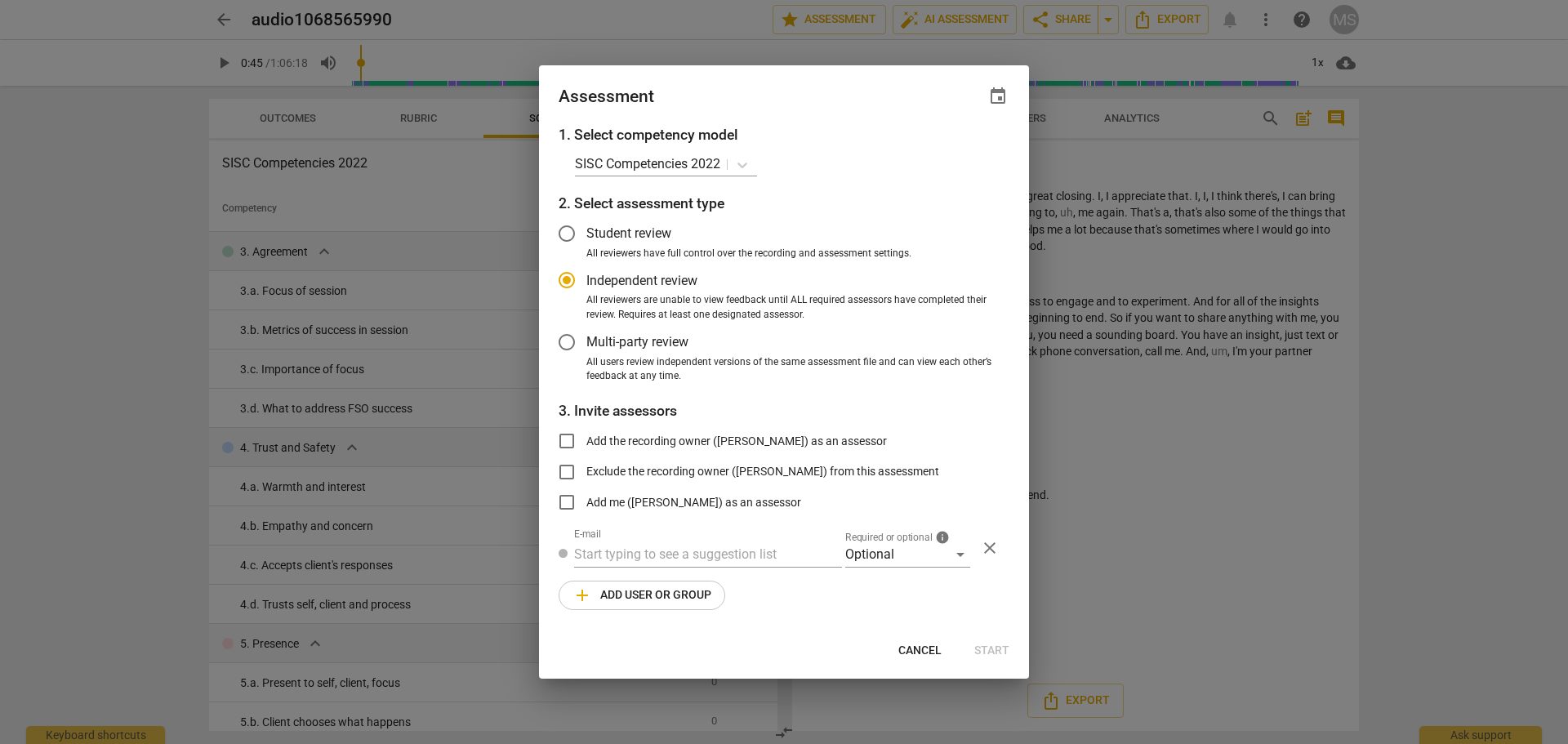
click at [912, 652] on span "Cancel" at bounding box center [920, 651] width 44 height 16
radio input "false"
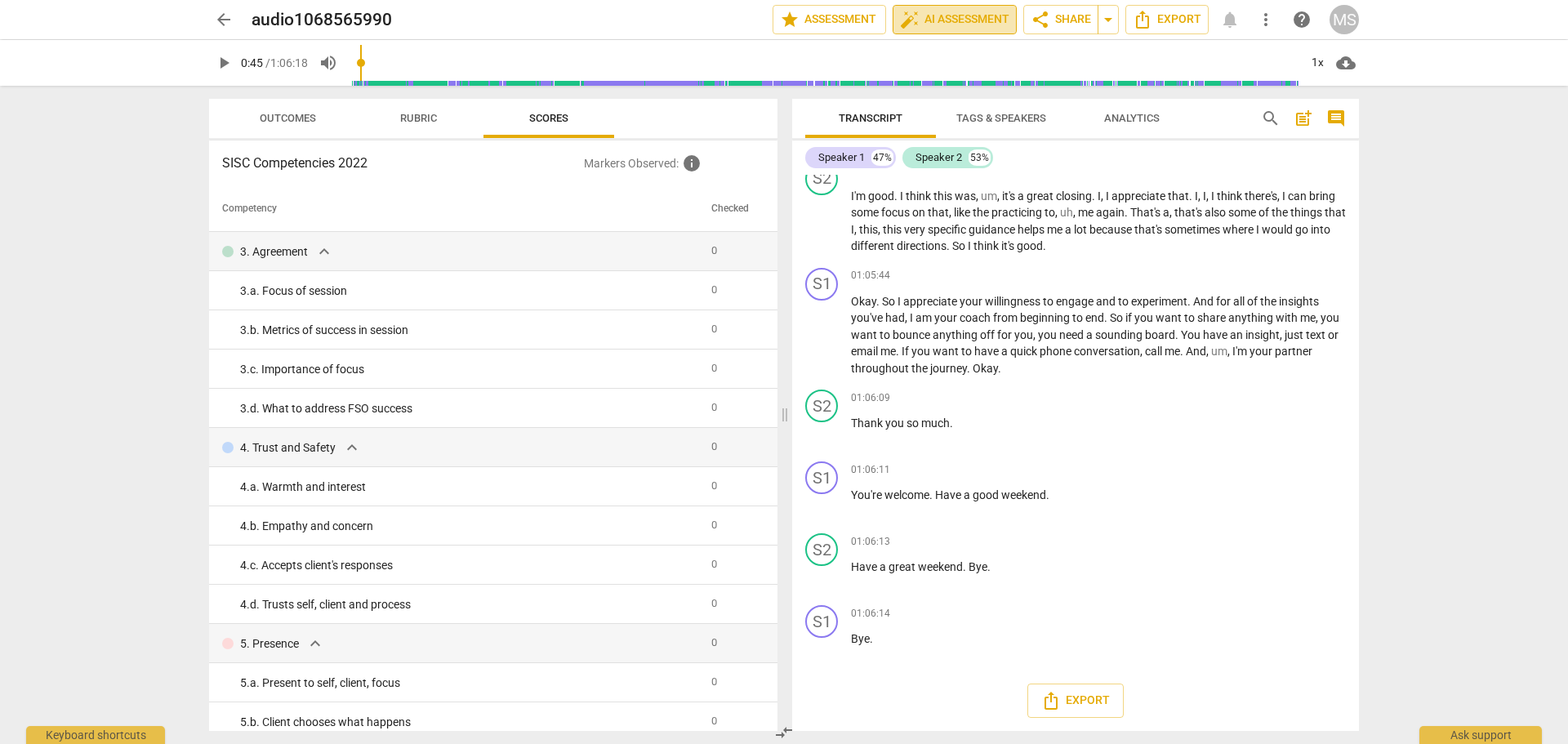
click at [946, 21] on span "auto_fix_high AI Assessment" at bounding box center [954, 19] width 110 height 20
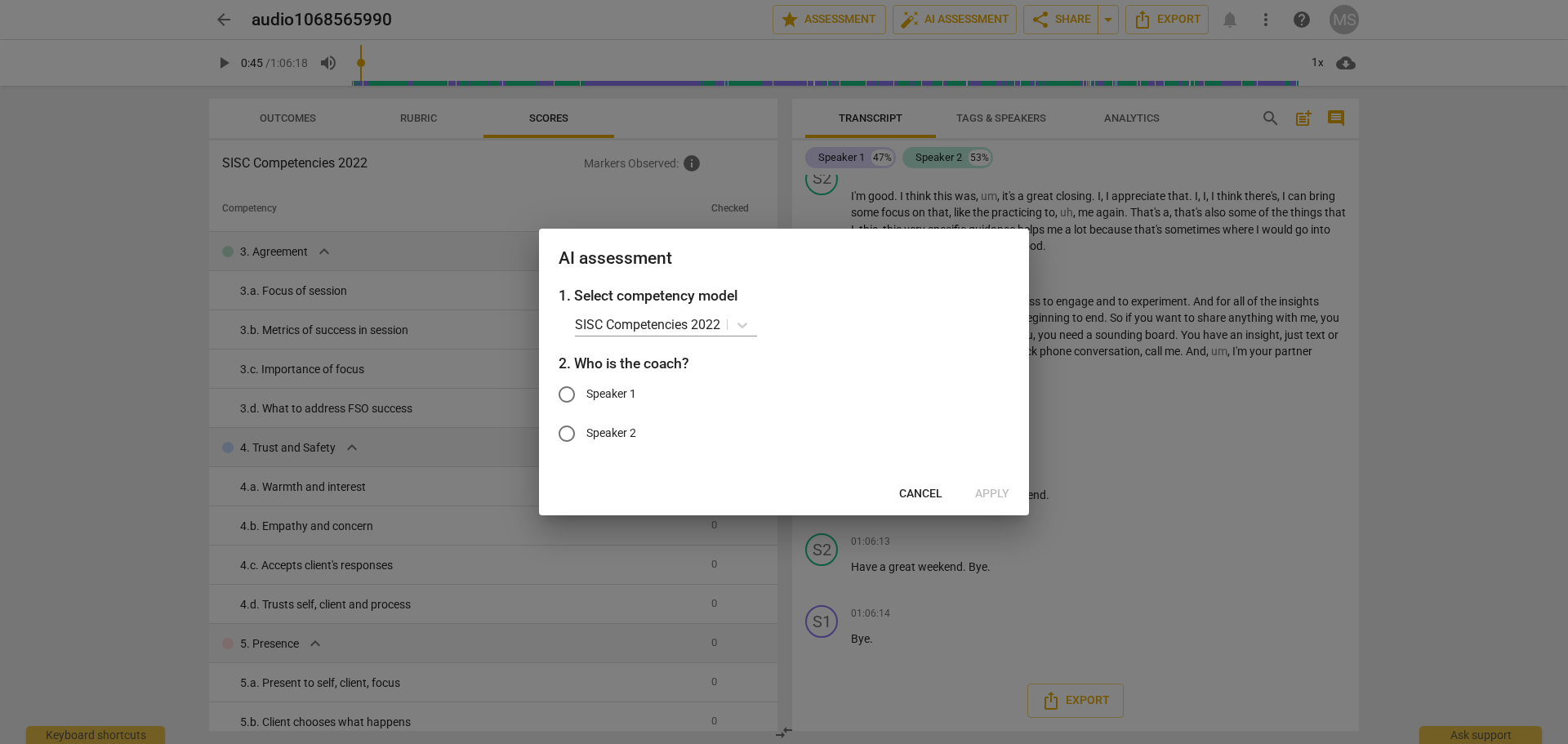
click at [911, 494] on span "Cancel" at bounding box center [920, 494] width 44 height 16
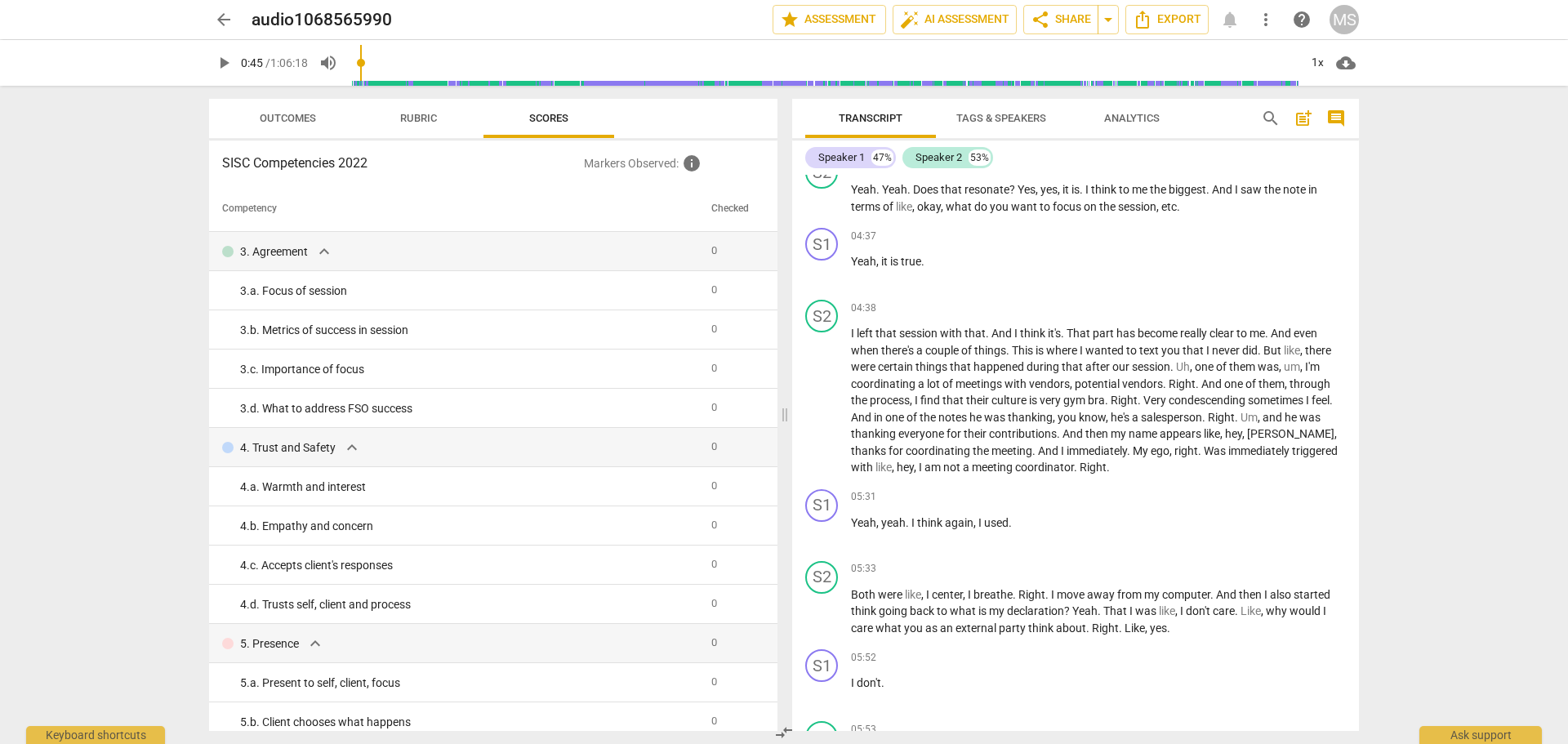
scroll to position [0, 0]
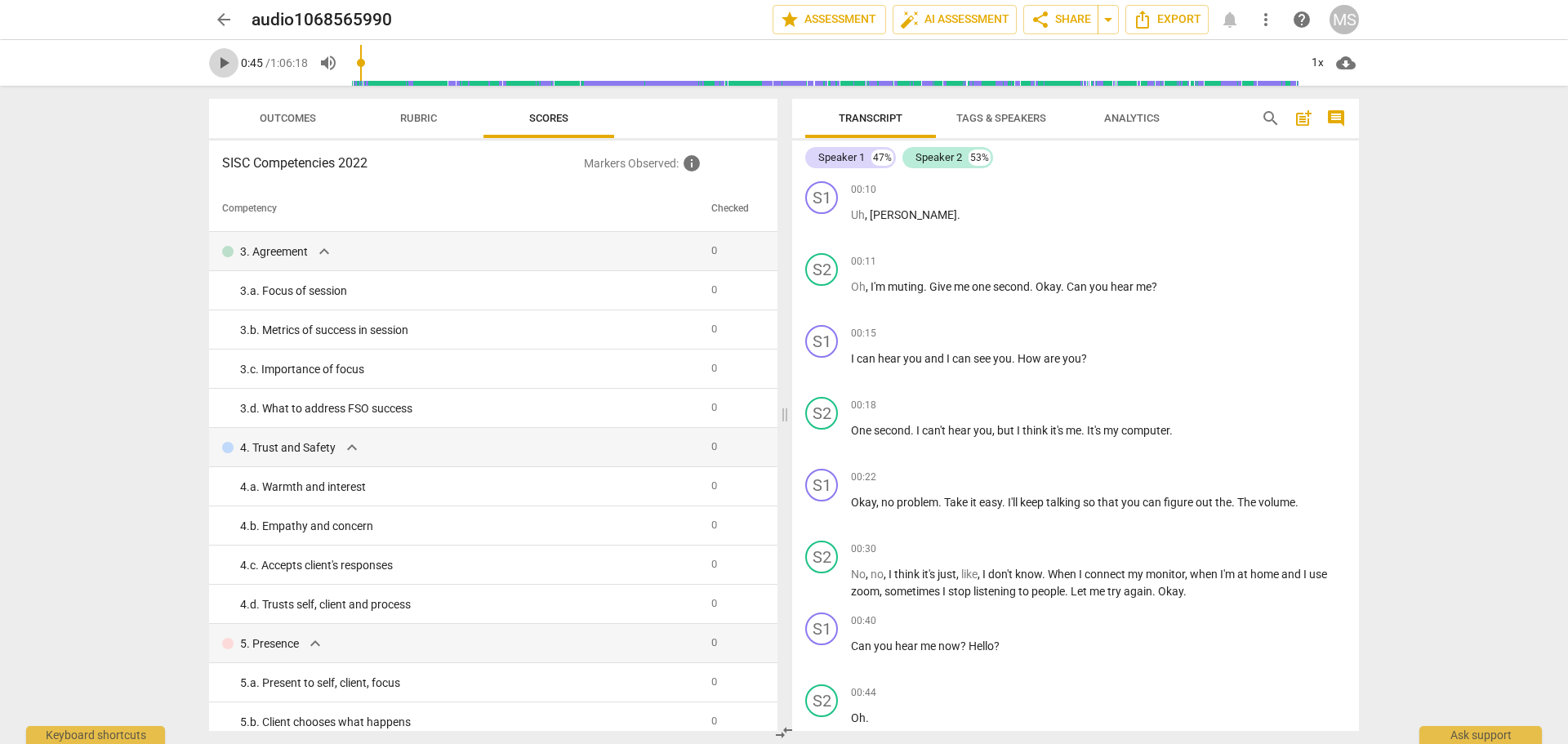
click at [218, 60] on span "play_arrow" at bounding box center [223, 62] width 20 height 20
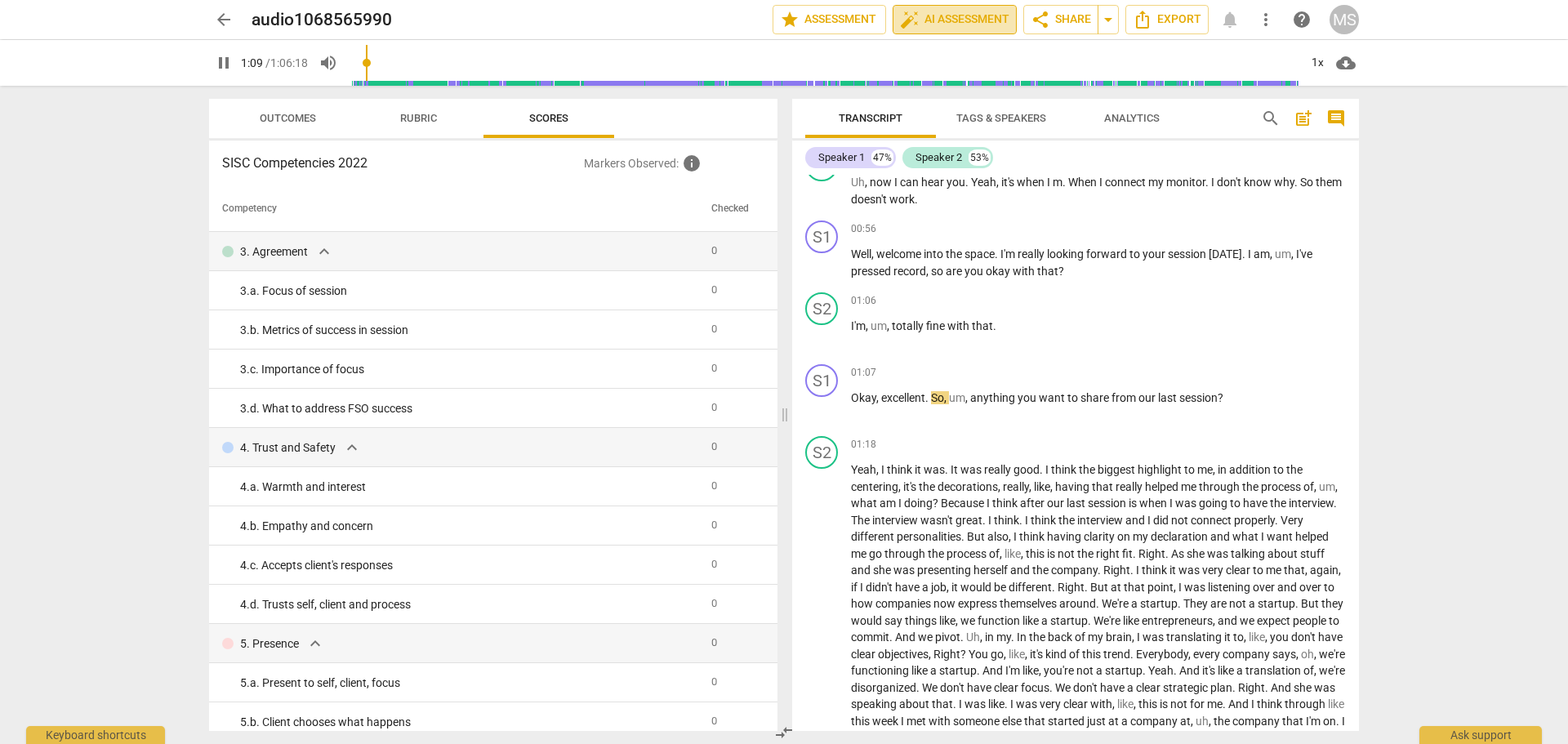
click at [950, 14] on span "auto_fix_high AI Assessment" at bounding box center [954, 19] width 110 height 20
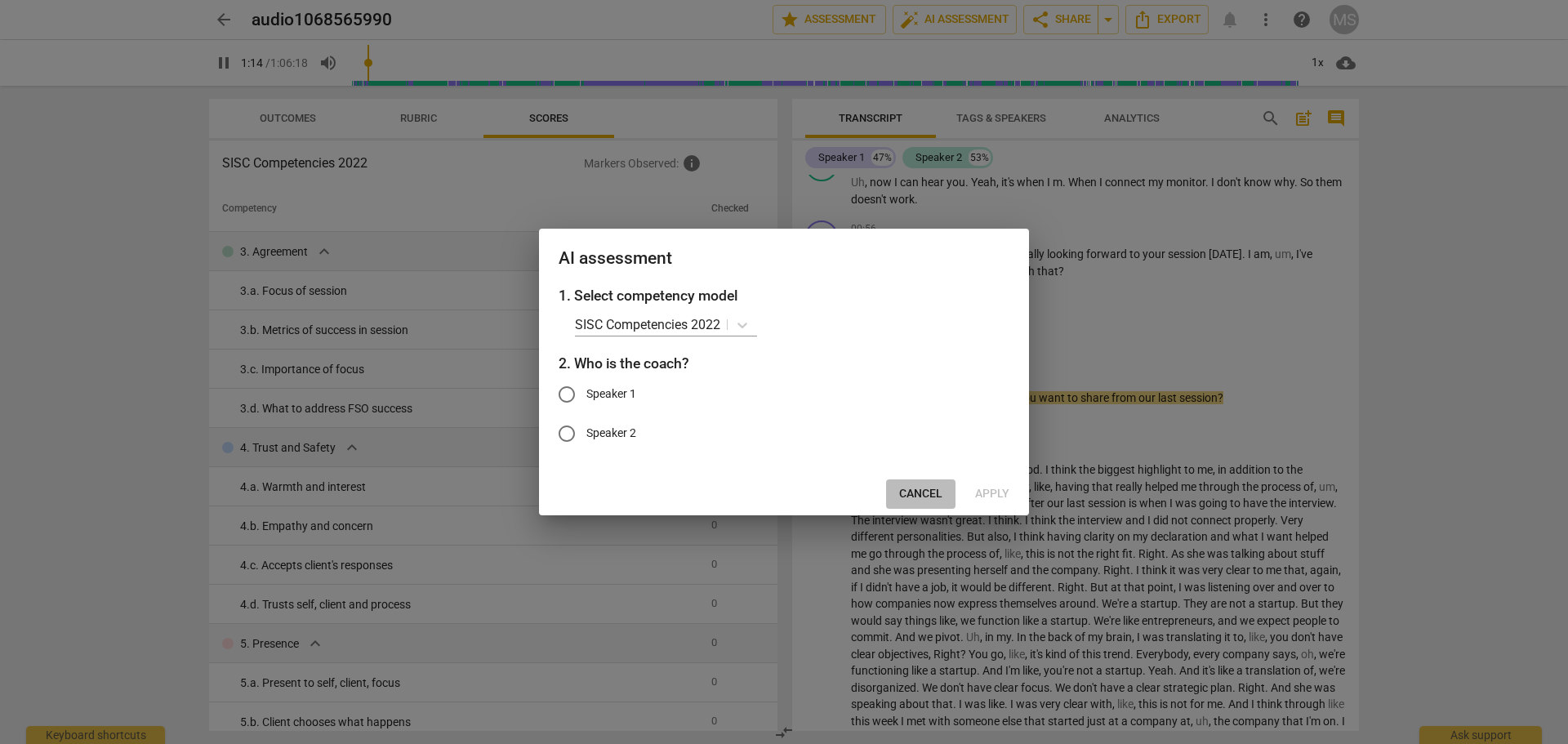
click at [903, 493] on span "Cancel" at bounding box center [920, 494] width 44 height 16
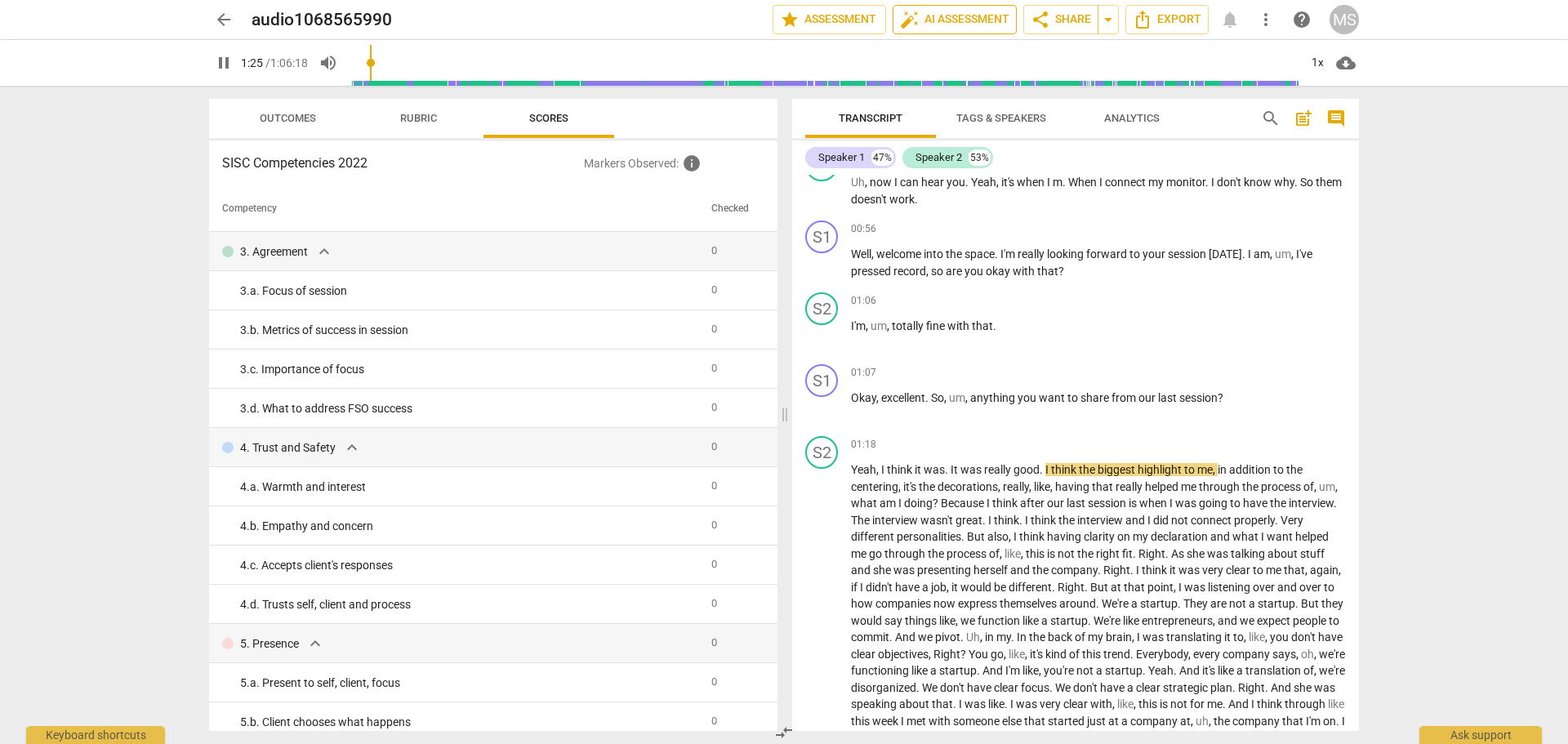
click at [953, 15] on span "auto_fix_high AI Assessment" at bounding box center [954, 19] width 110 height 20
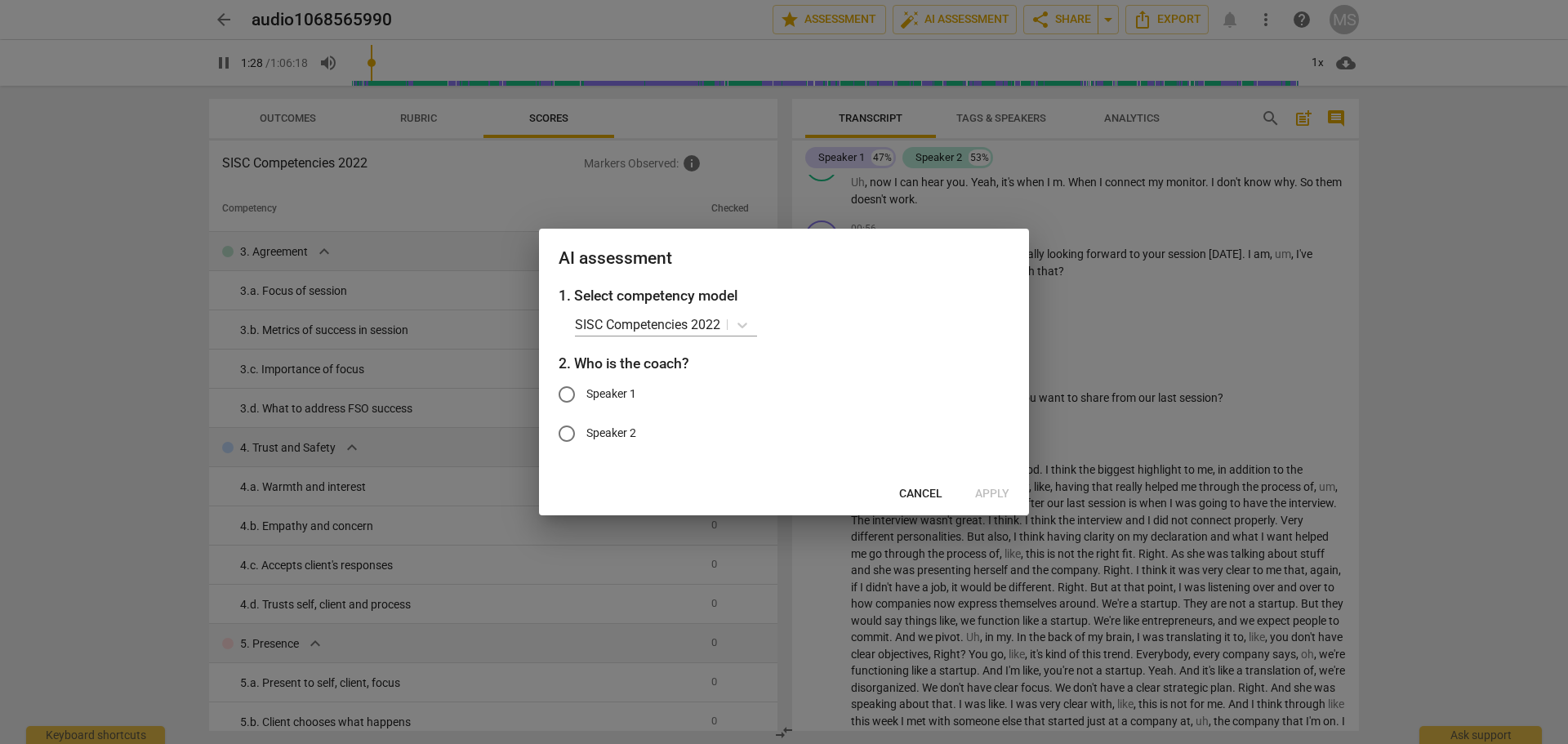
type input "89"
click at [567, 395] on input "Speaker 1" at bounding box center [567, 395] width 39 height 39
radio input "true"
click at [993, 491] on span "Apply" at bounding box center [992, 494] width 34 height 16
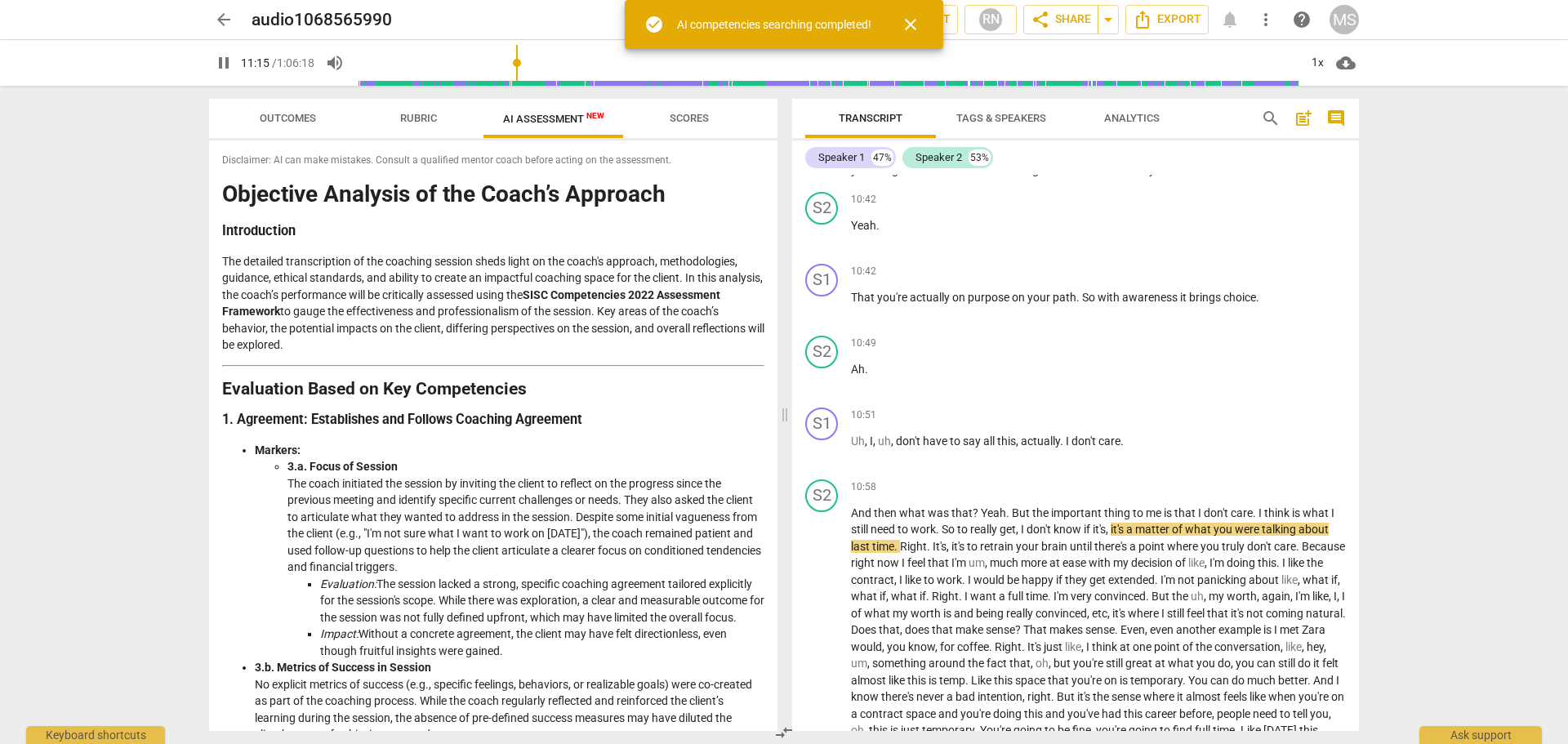
scroll to position [4156, 0]
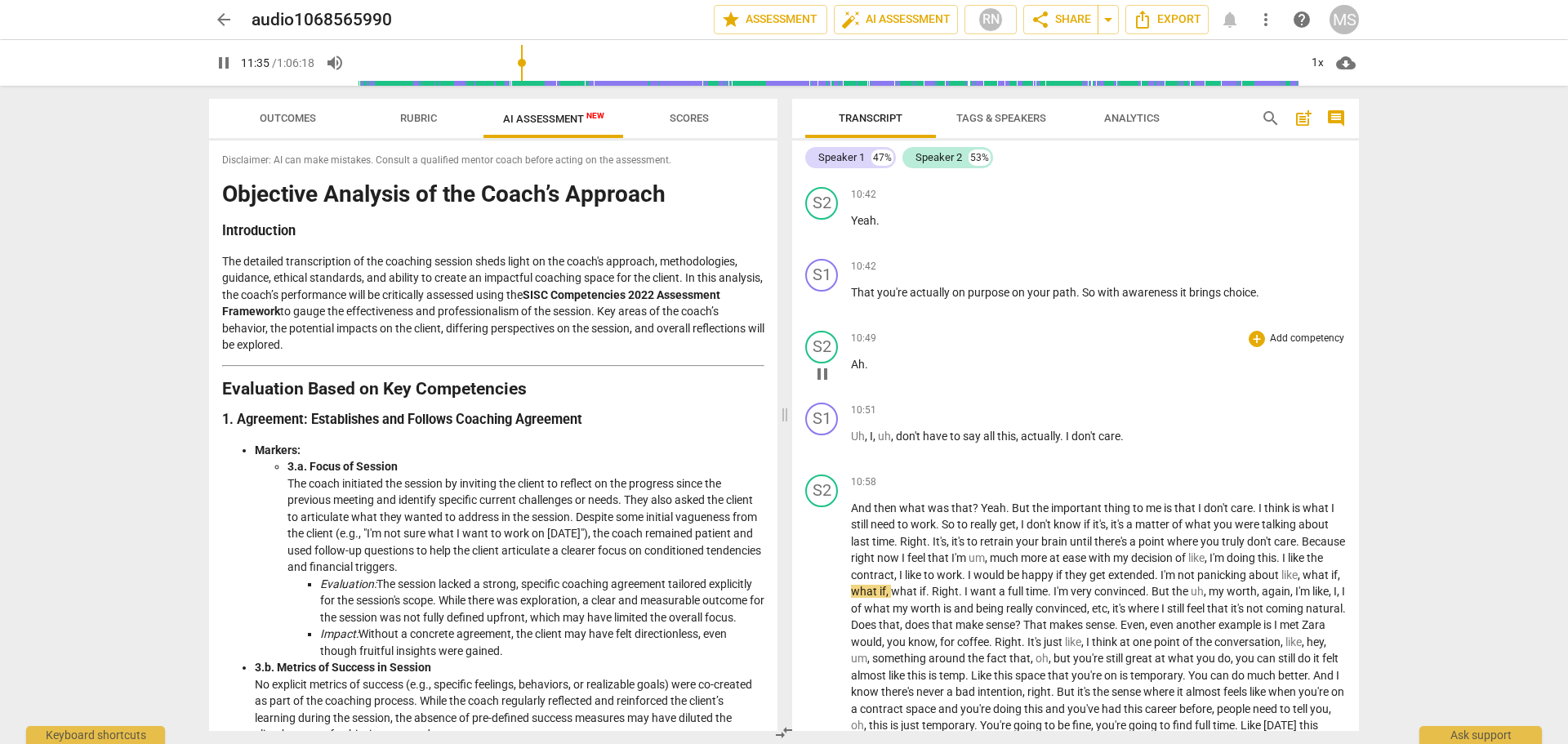
click at [1090, 373] on p "Ah ." at bounding box center [1098, 365] width 495 height 17
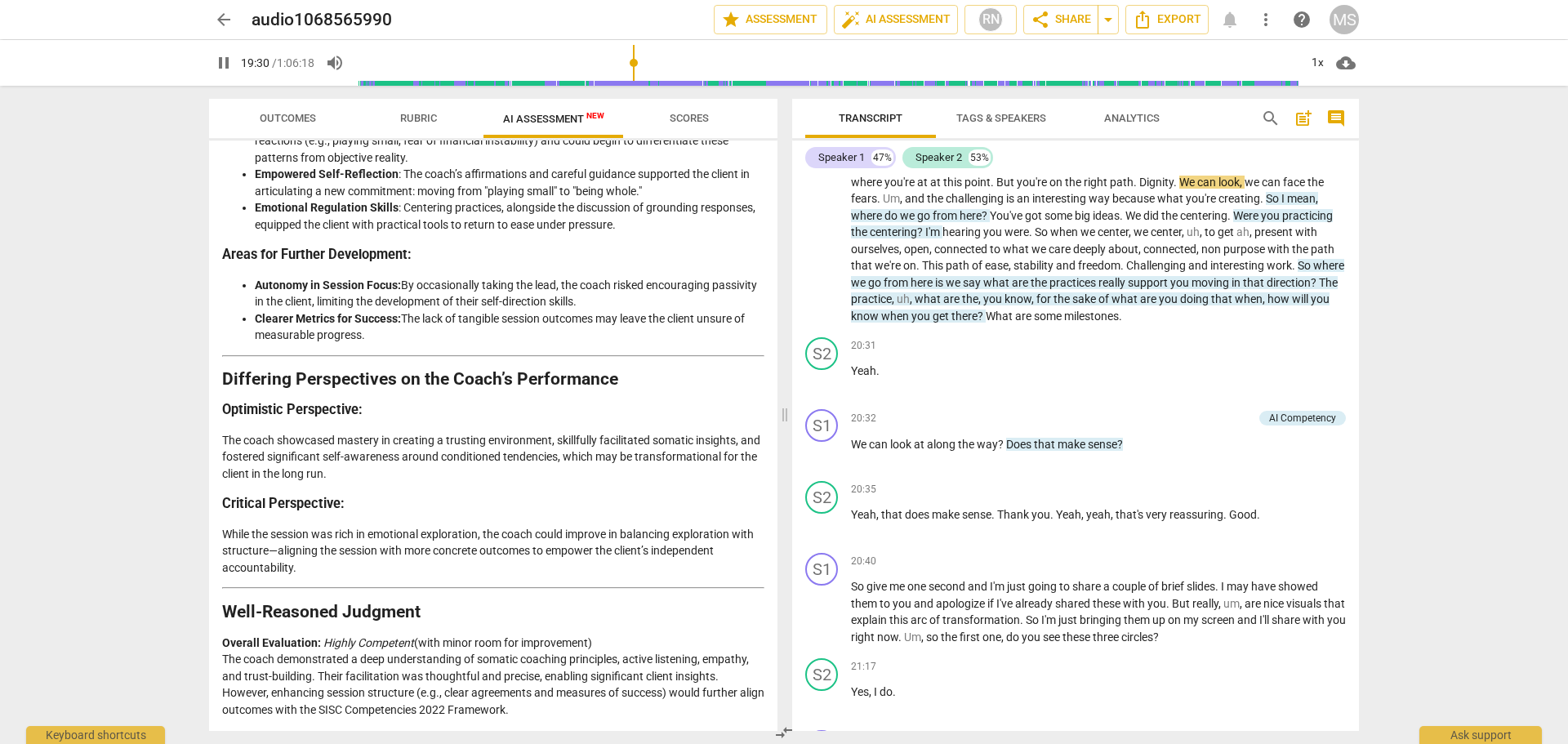
scroll to position [2473, 0]
click at [1066, 19] on span "share Share" at bounding box center [1060, 19] width 61 height 20
type input "1188"
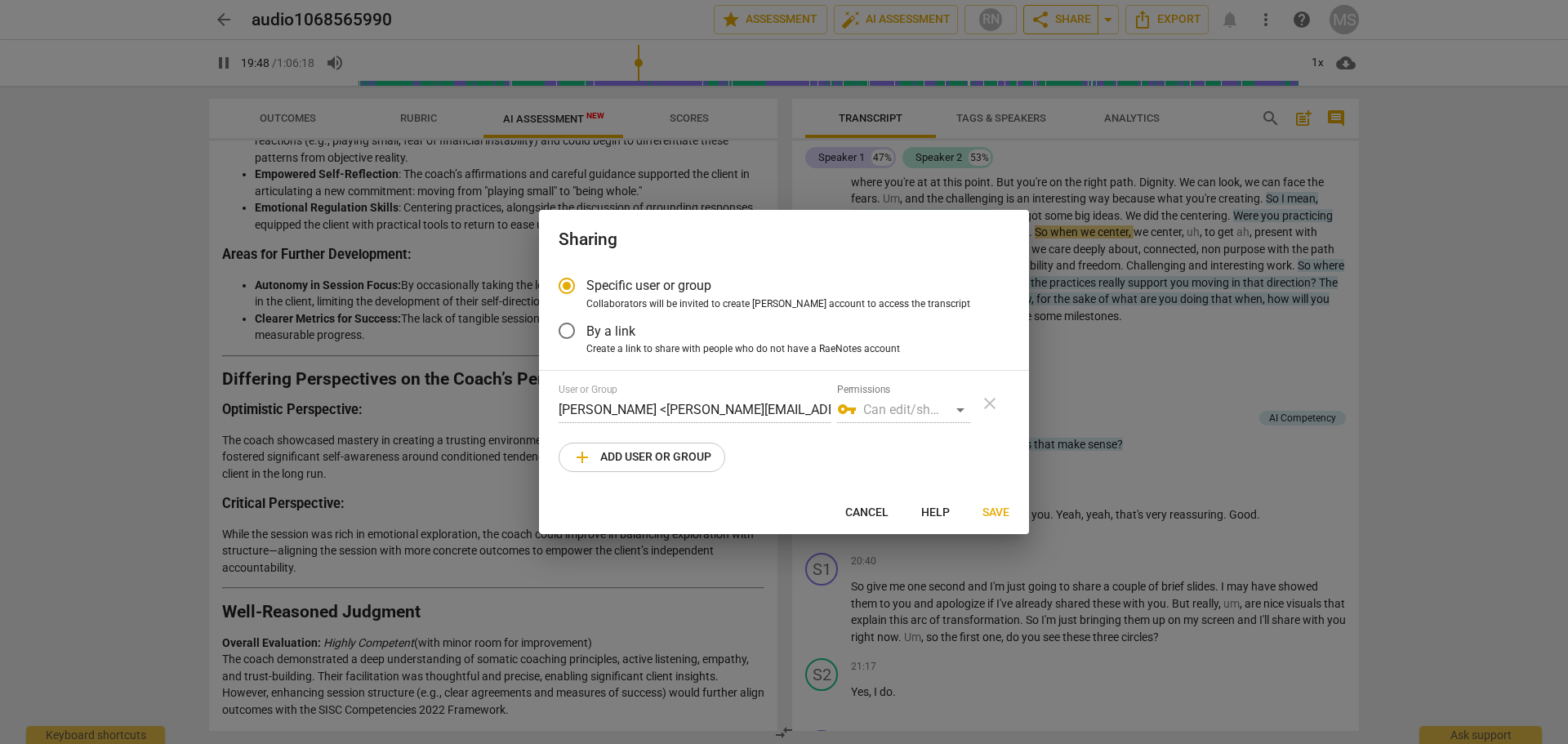
radio input "false"
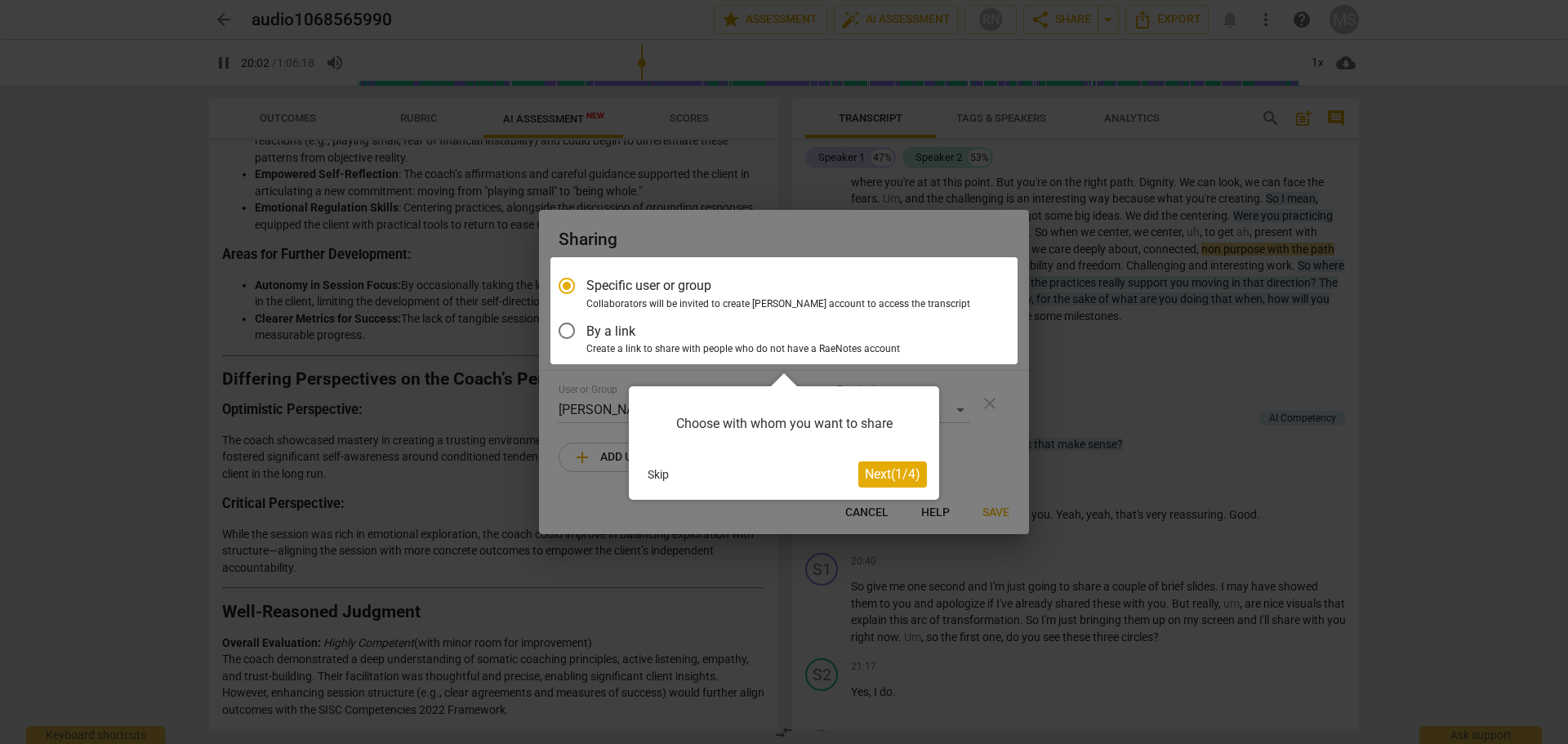
click at [888, 475] on span "Next ( 1 / 4 )" at bounding box center [892, 474] width 56 height 15
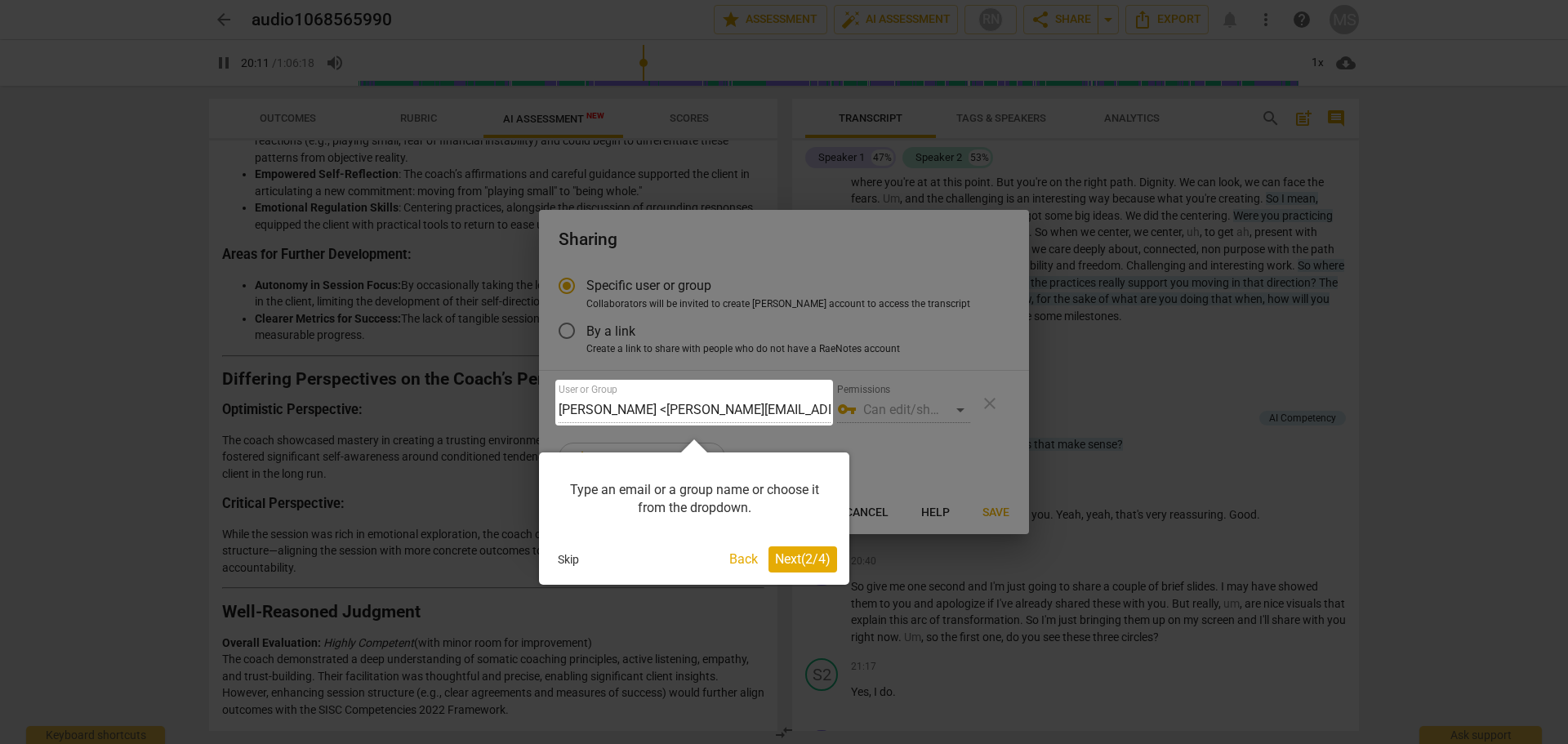
click at [960, 407] on div at bounding box center [784, 372] width 1568 height 744
click at [590, 408] on div at bounding box center [694, 402] width 277 height 45
click at [800, 556] on span "Next ( 2 / 4 )" at bounding box center [802, 559] width 56 height 15
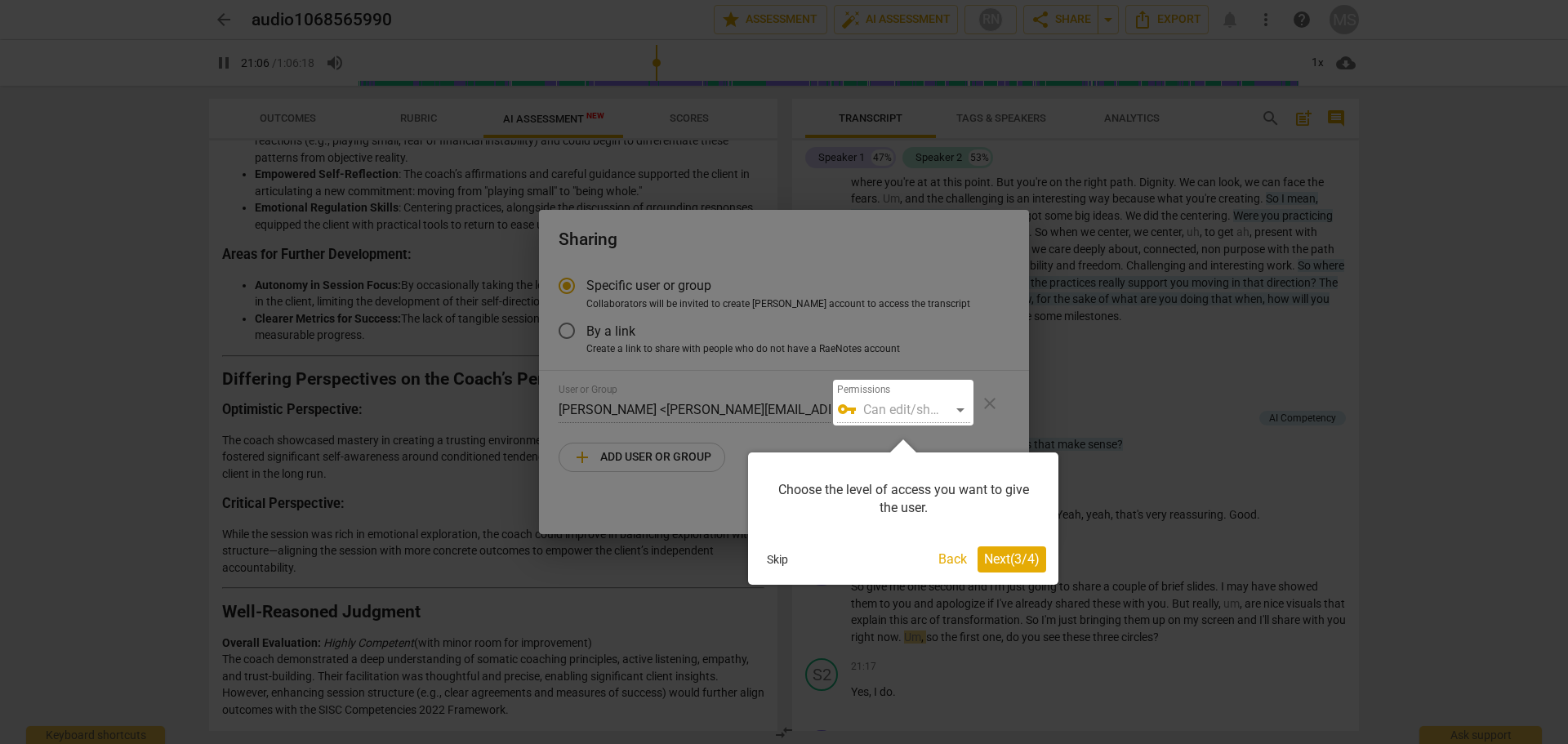
click at [1002, 557] on span "Next ( 3 / 4 )" at bounding box center [1012, 559] width 56 height 15
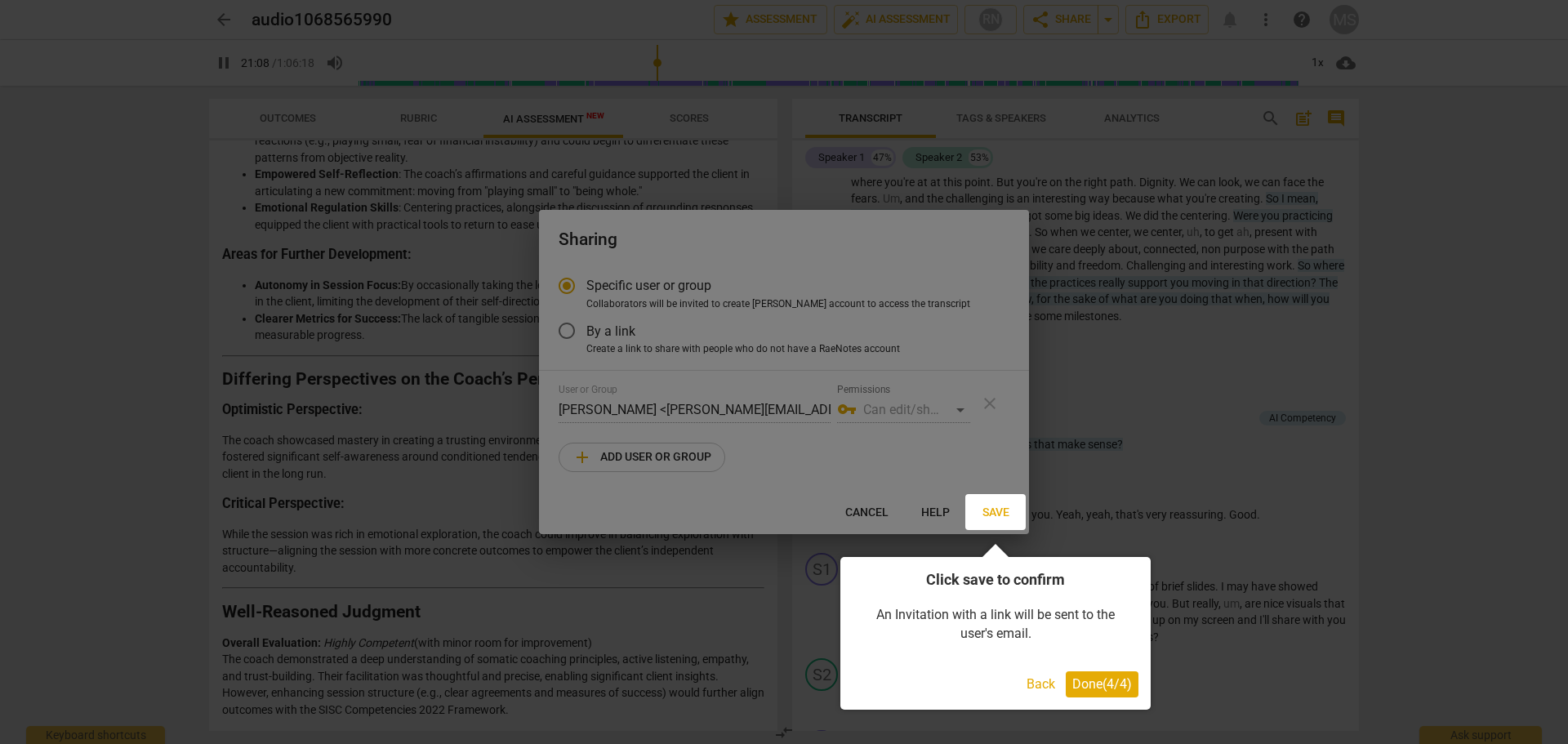
click at [1104, 687] on span "Done ( 4 / 4 )" at bounding box center [1102, 684] width 60 height 15
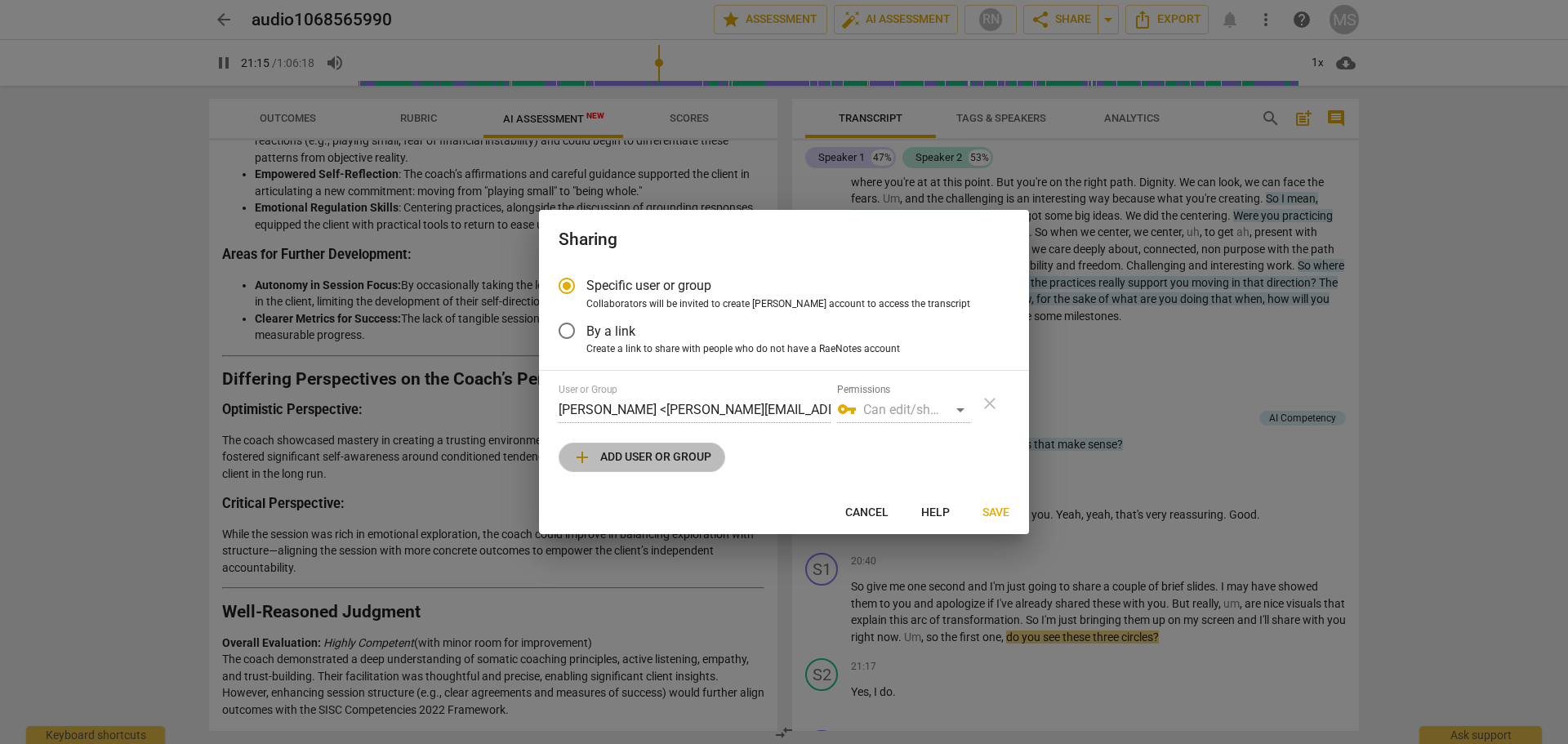
click at [614, 455] on span "add Add user or group" at bounding box center [642, 457] width 139 height 20
type input "1275"
radio input "false"
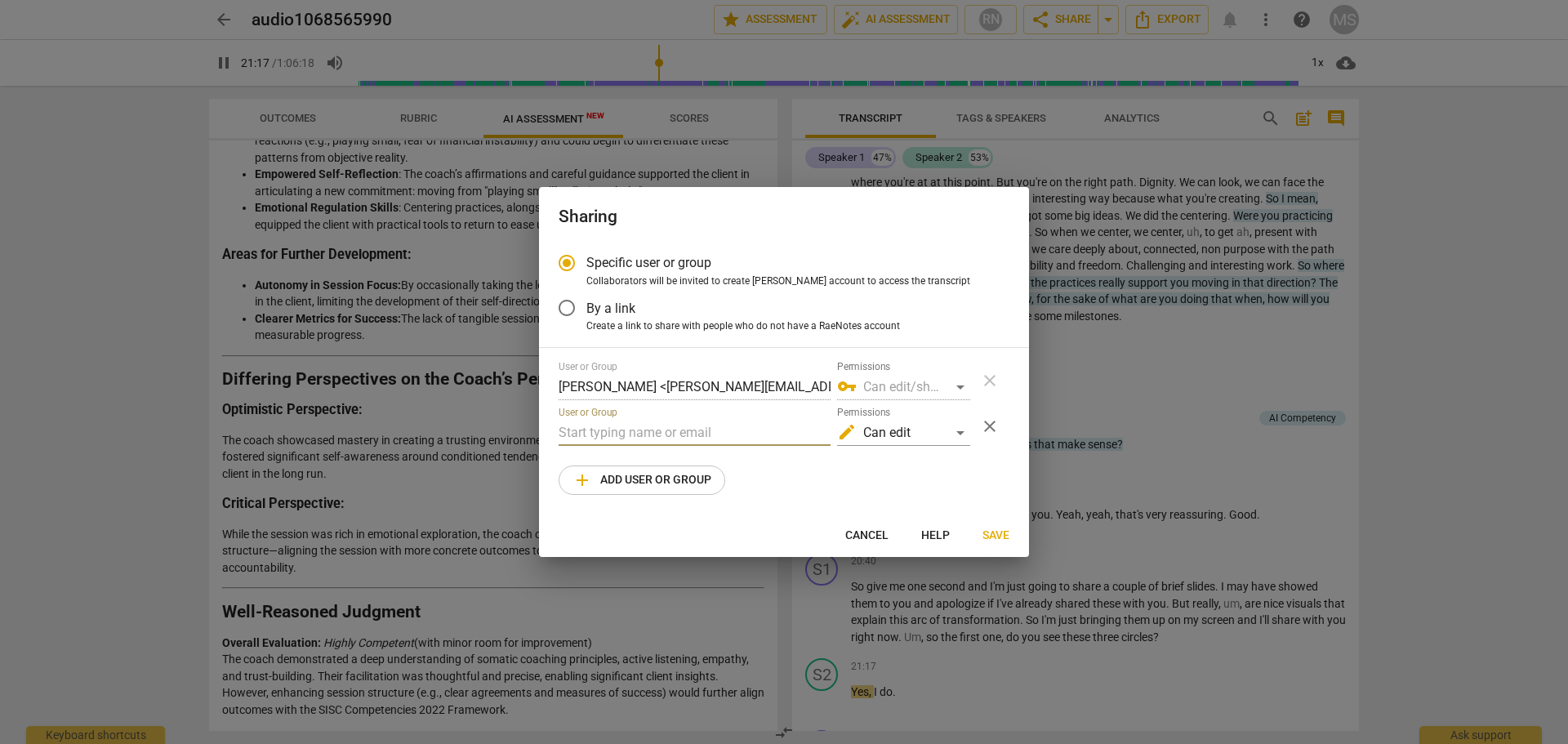
scroll to position [7205, 0]
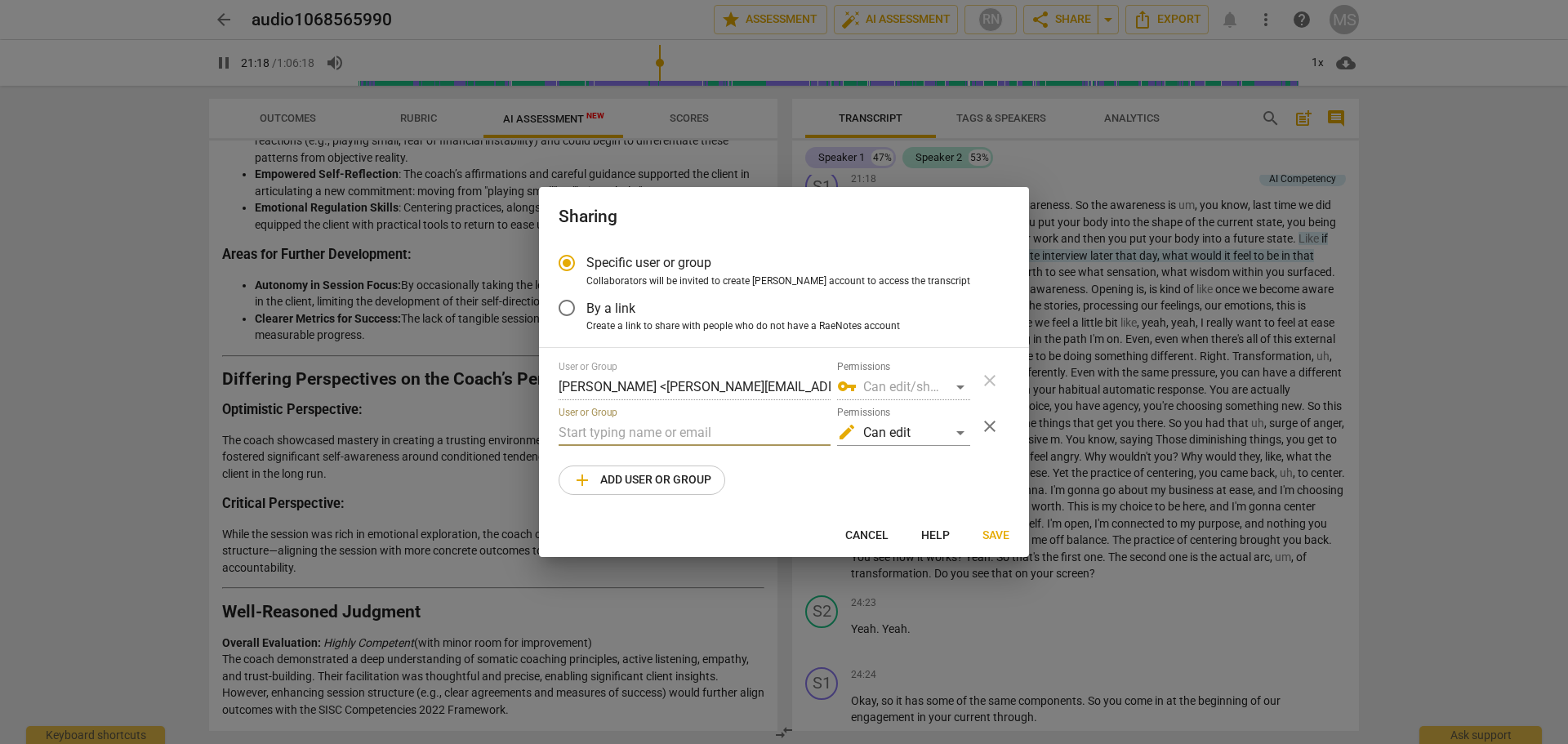
type input "1278"
paste input "[EMAIL_ADDRESS][DOMAIN_NAME]"
type input "[EMAIL_ADDRESS][DOMAIN_NAME]"
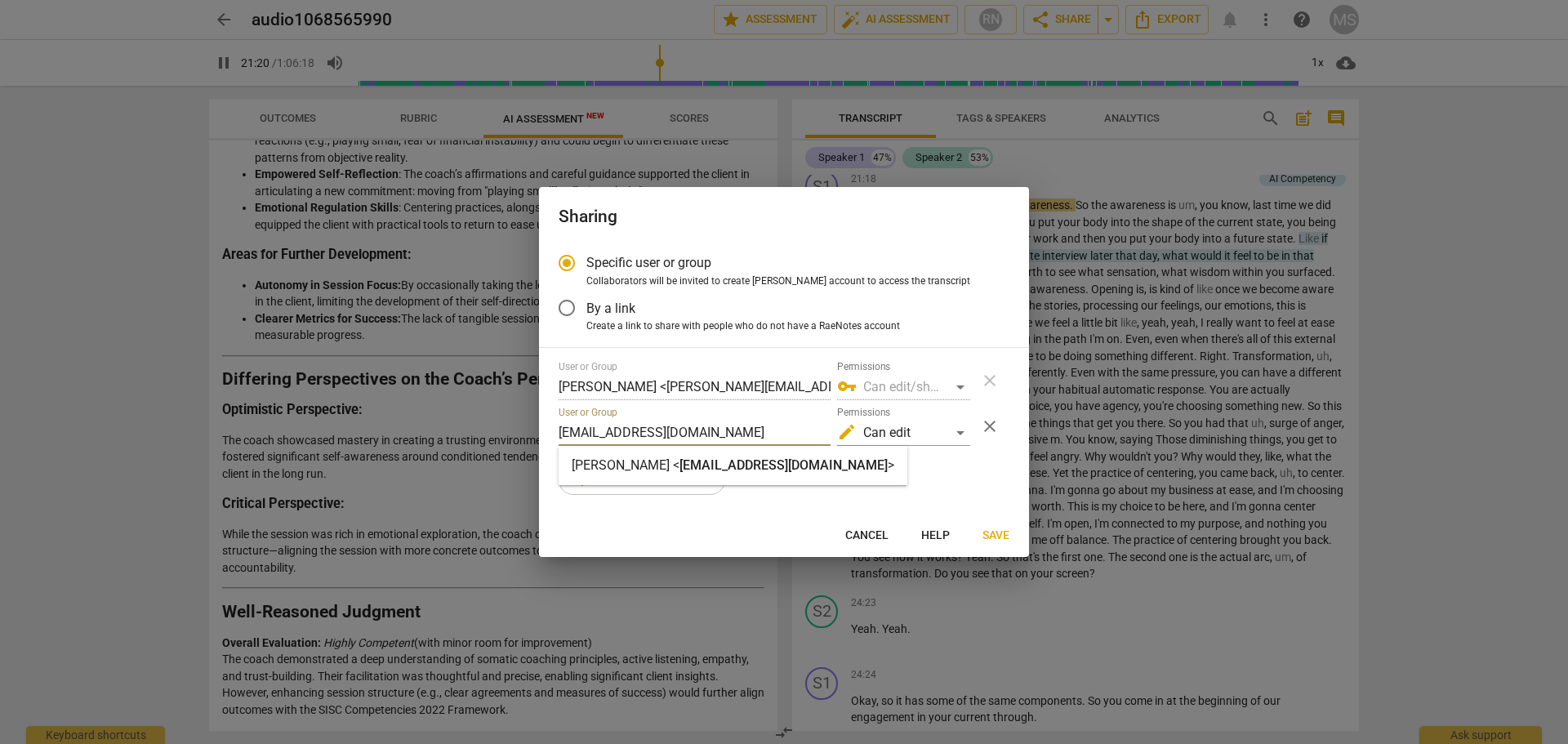
type input "1280"
type input "[EMAIL_ADDRESS][DOMAIN_NAME]"
click at [953, 462] on div "User or Group [PERSON_NAME] <[PERSON_NAME][EMAIL_ADDRESS][DOMAIN_NAME]> Permiss…" at bounding box center [784, 428] width 451 height 134
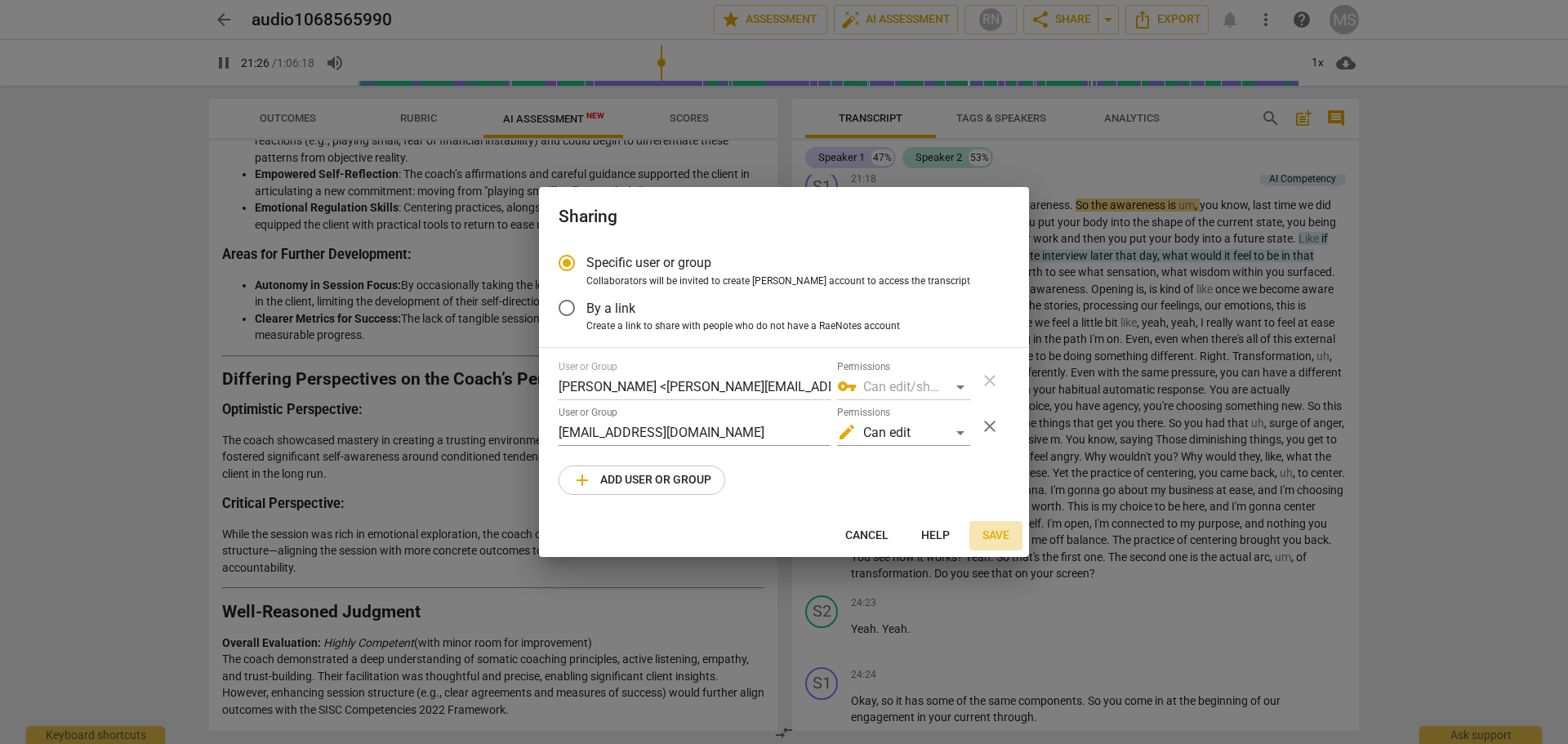
click at [999, 532] on span "Save" at bounding box center [995, 535] width 27 height 16
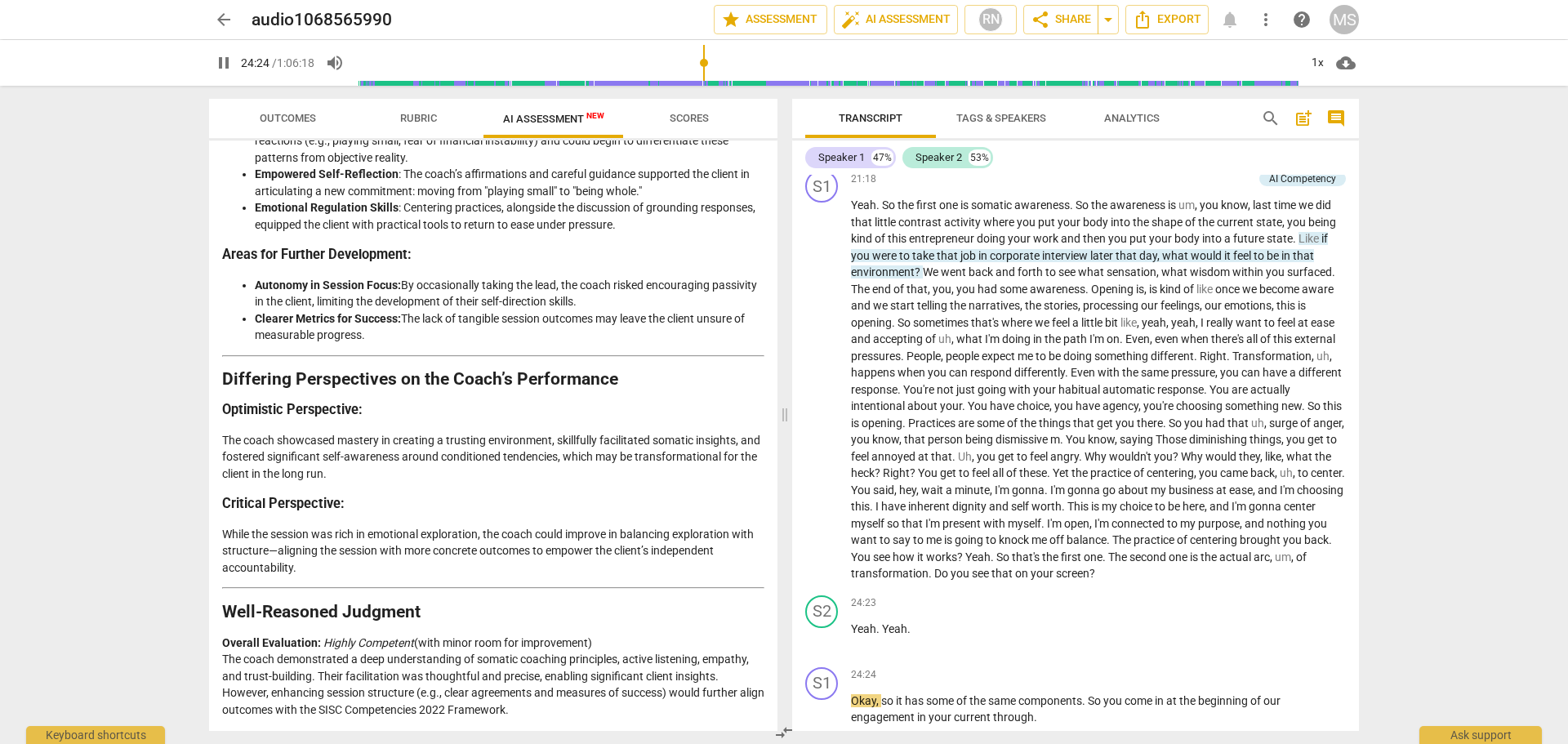
scroll to position [7773, 0]
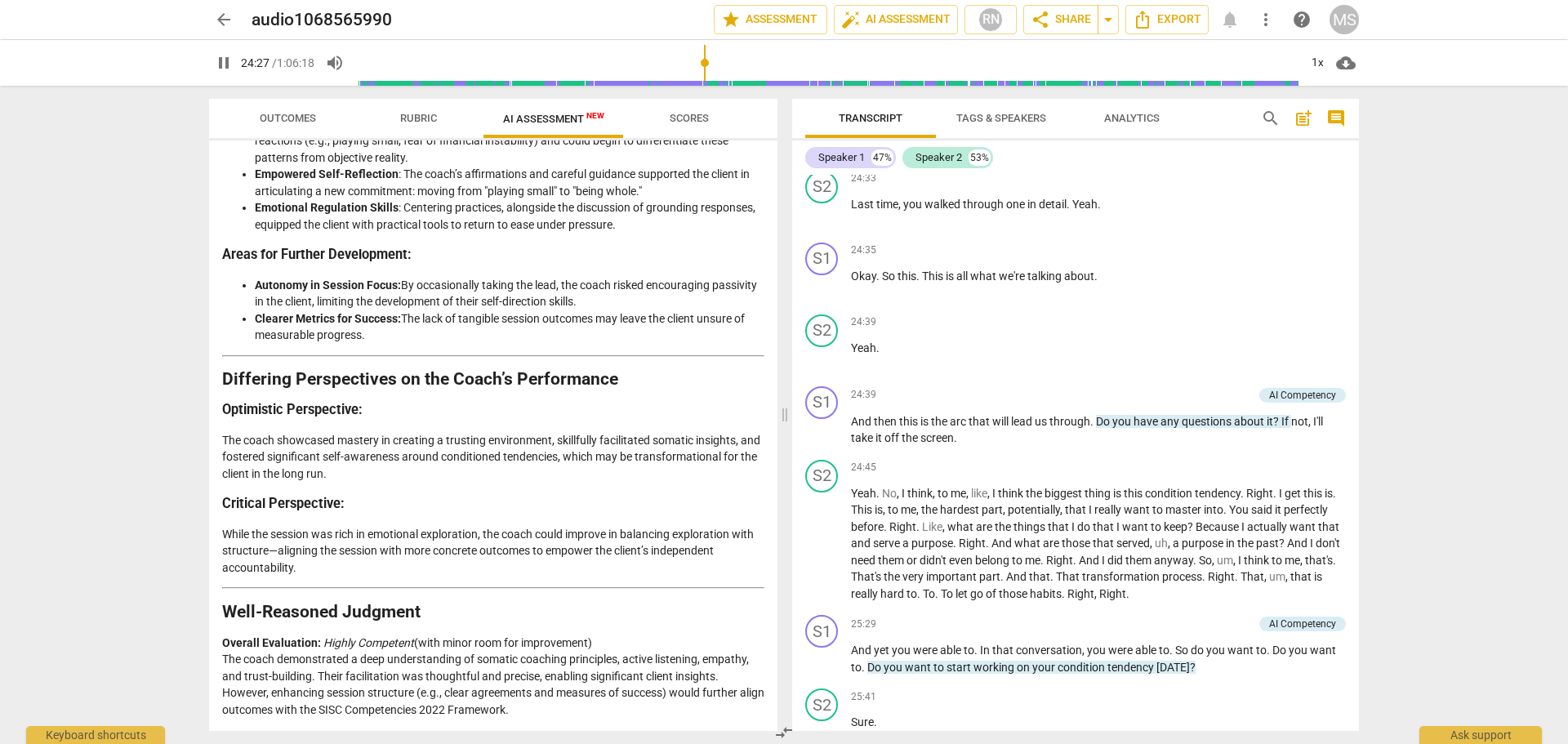
type input "1468"
